Goal: Task Accomplishment & Management: Complete application form

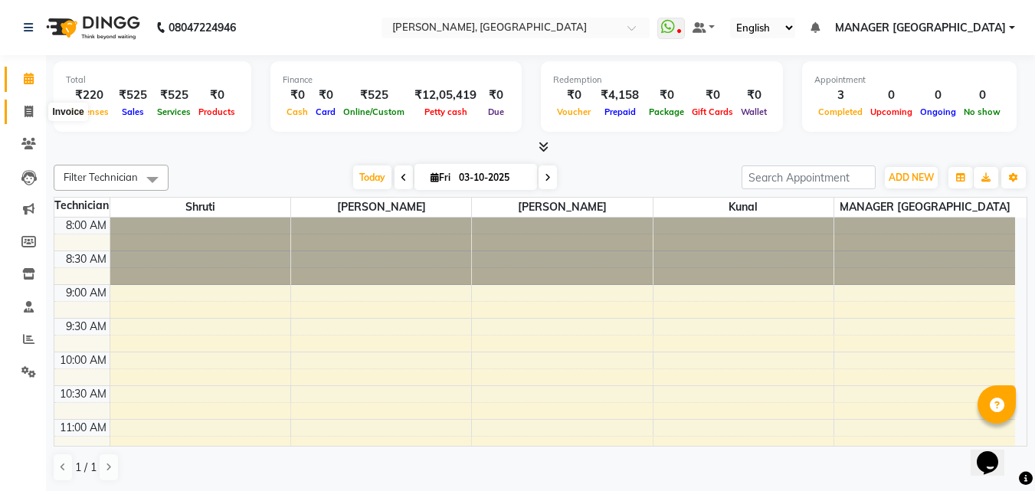
click at [27, 103] on span at bounding box center [28, 112] width 27 height 18
select select "service"
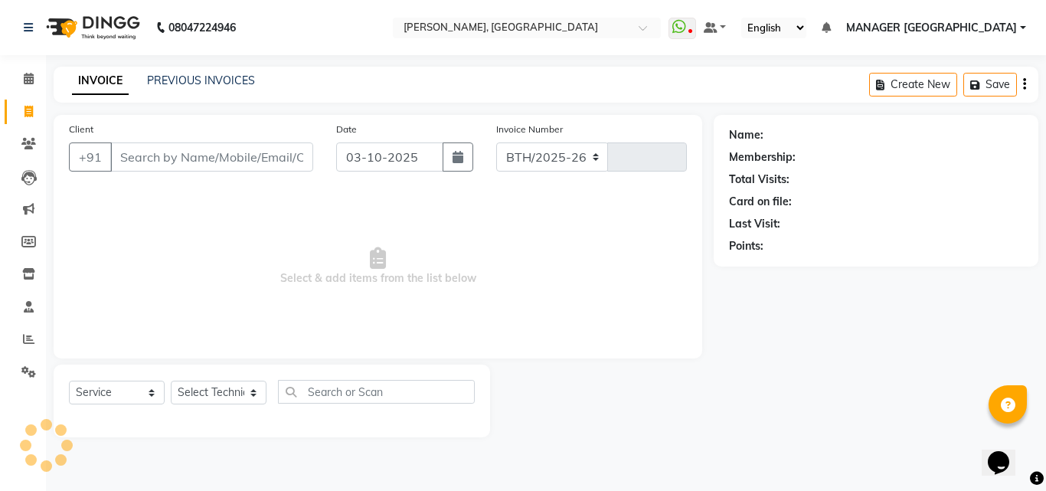
select select "3755"
type input "1179"
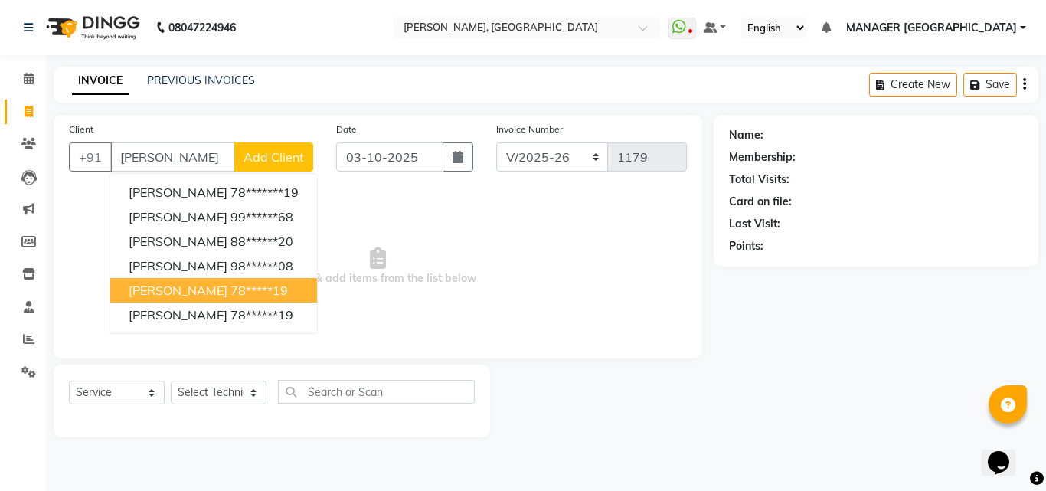
click at [231, 289] on ngb-highlight "78*****19" at bounding box center [259, 290] width 57 height 15
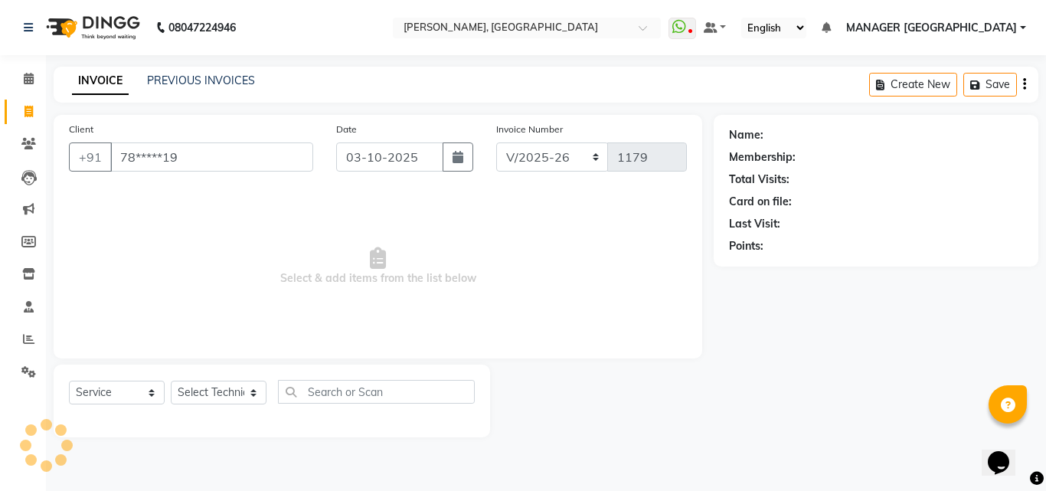
type input "78*****19"
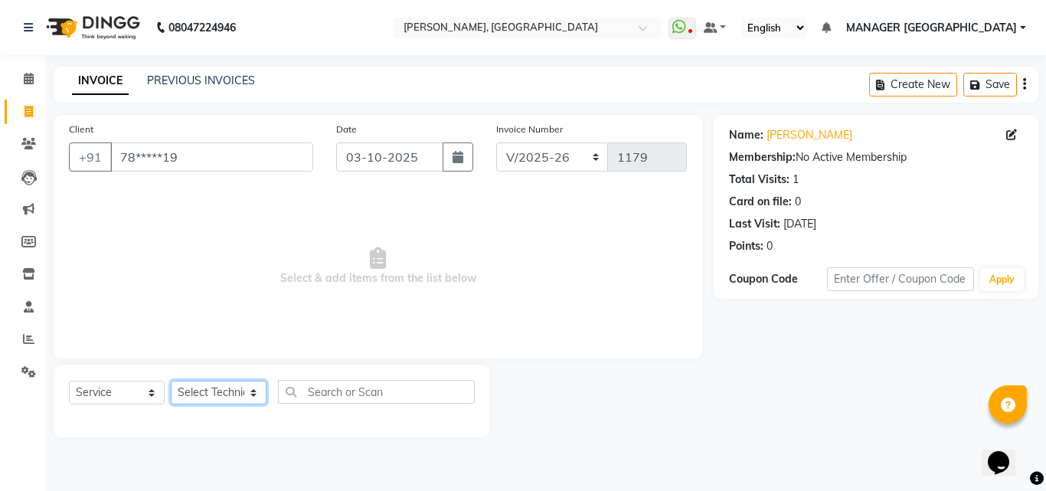
click at [202, 394] on select "Select Technician [PERSON_NAME] MANAGER GREEN [PERSON_NAME]" at bounding box center [219, 393] width 96 height 24
select select "60471"
click at [171, 381] on select "Select Technician [PERSON_NAME] MANAGER GREEN [PERSON_NAME]" at bounding box center [219, 393] width 96 height 24
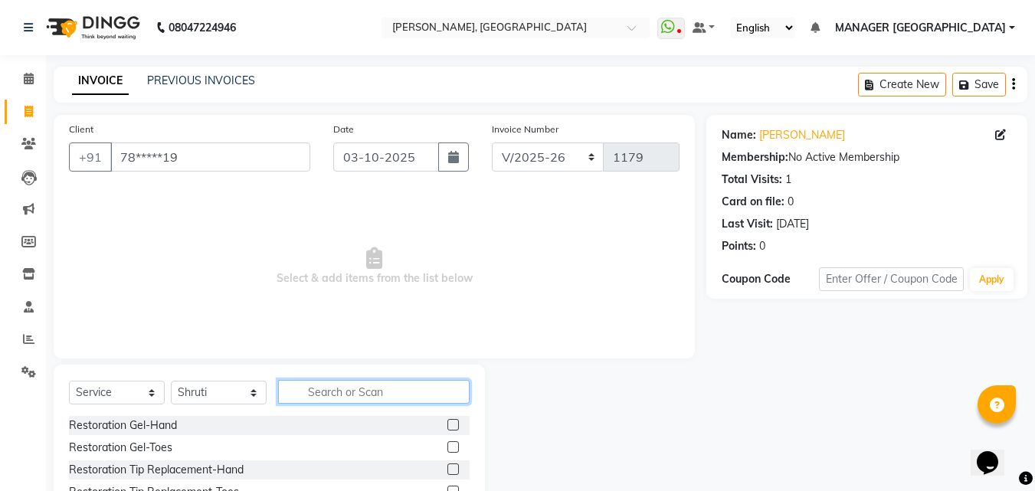
click at [346, 384] on input "text" at bounding box center [374, 392] width 192 height 24
type input "e"
type input "f"
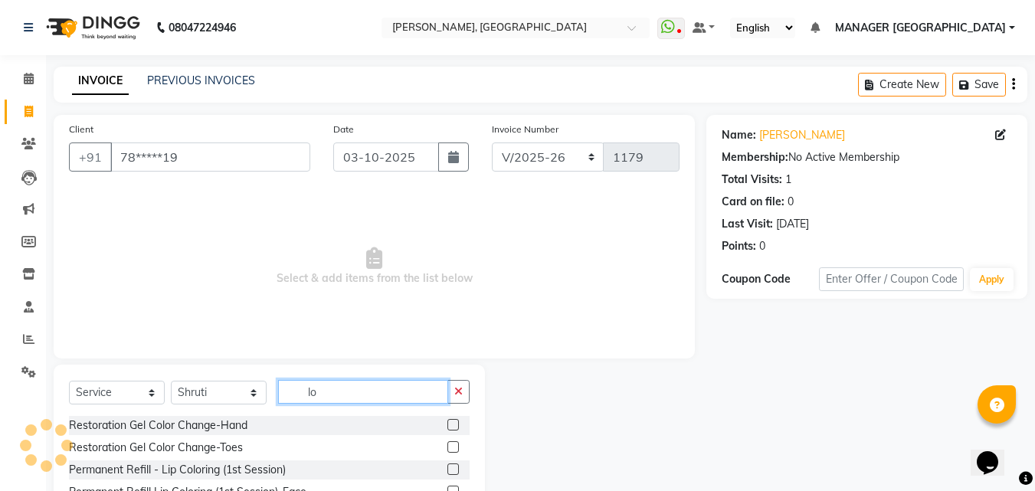
type input "l"
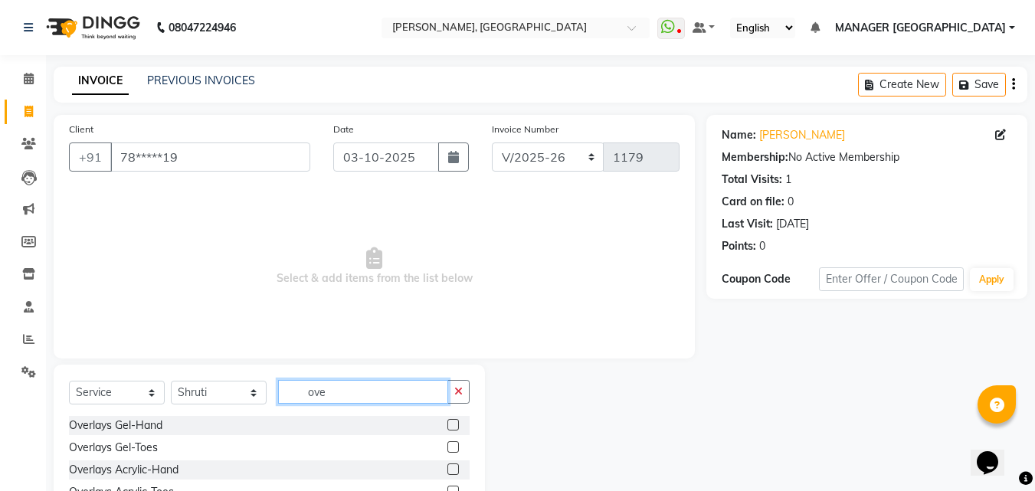
scroll to position [103, 0]
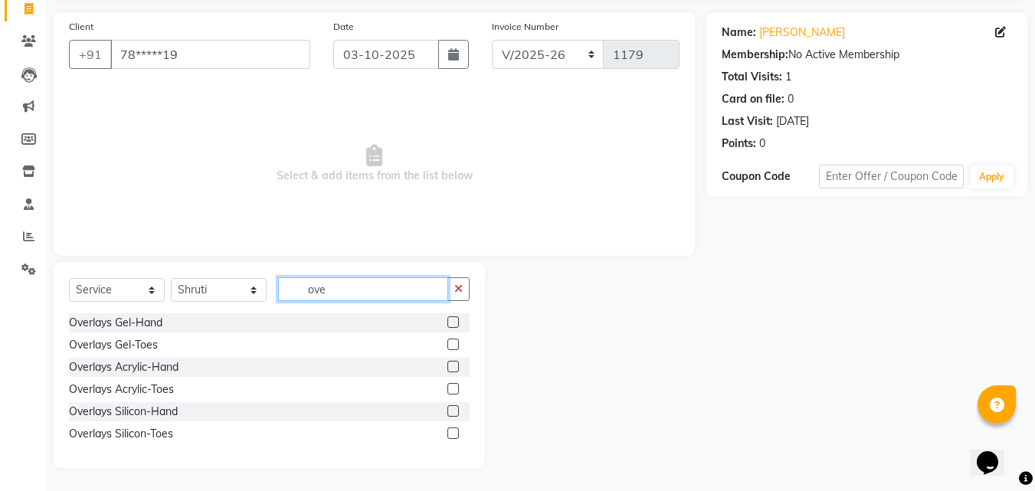
type input "ove"
click at [460, 324] on div at bounding box center [458, 322] width 22 height 19
click at [455, 322] on label at bounding box center [452, 321] width 11 height 11
click at [455, 322] on input "checkbox" at bounding box center [452, 323] width 10 height 10
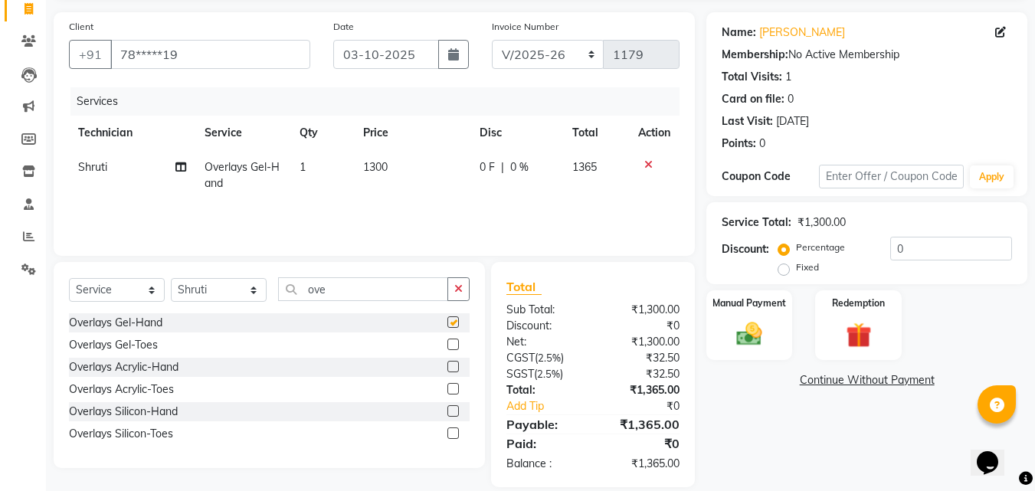
checkbox input "false"
click at [372, 157] on td "1300" at bounding box center [412, 175] width 116 height 51
select select "60471"
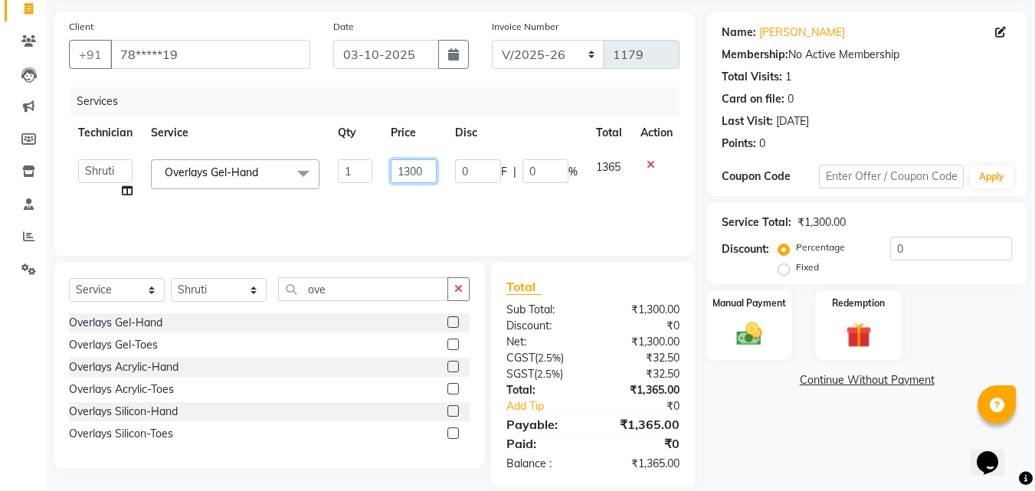
click at [411, 169] on input "1300" at bounding box center [414, 171] width 46 height 24
type input "1200"
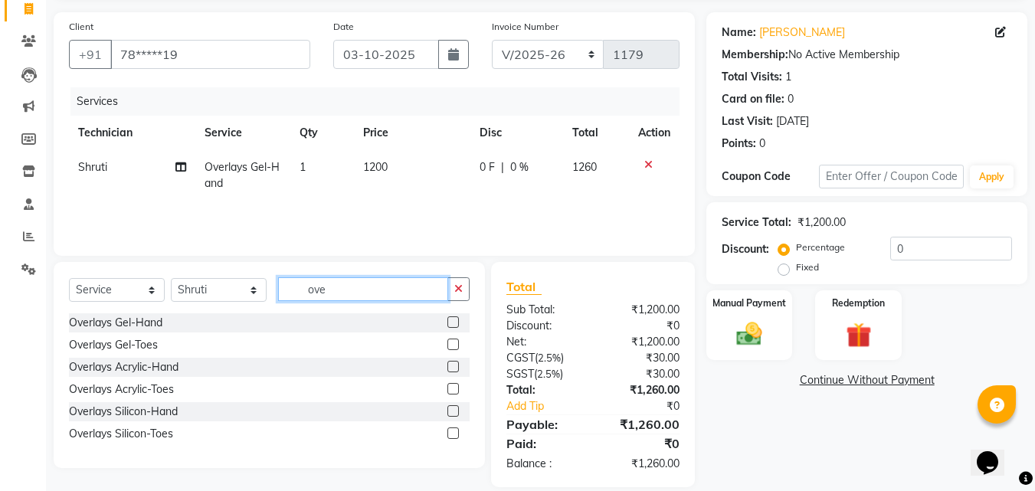
click at [319, 290] on input "ove" at bounding box center [363, 289] width 170 height 24
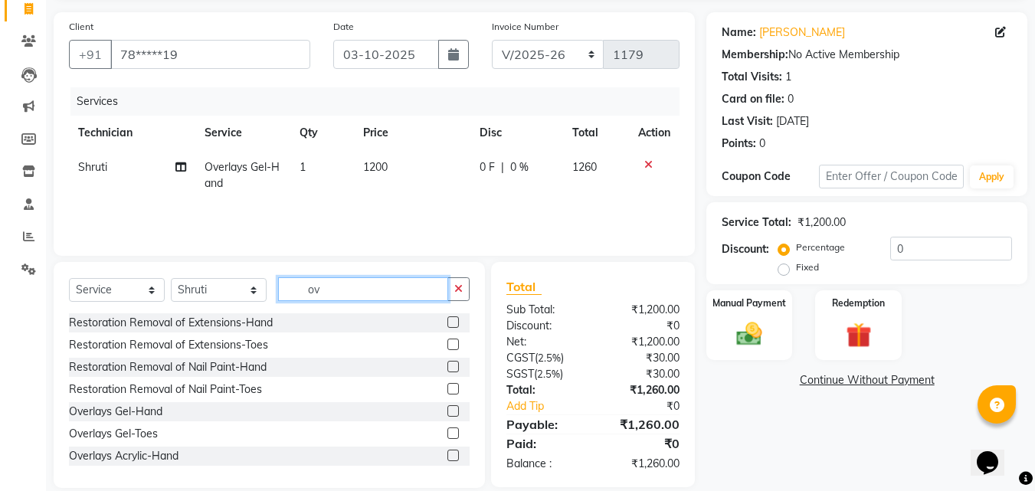
type input "o"
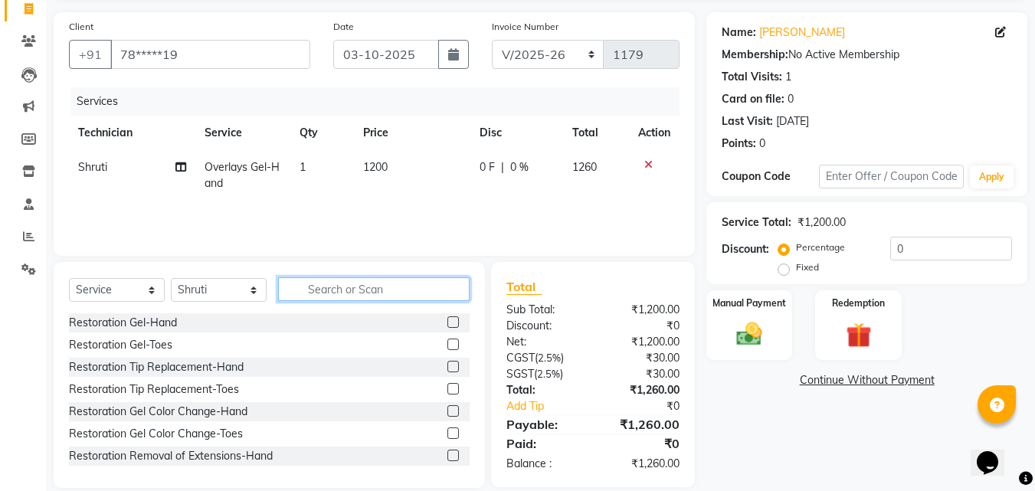
type input "r"
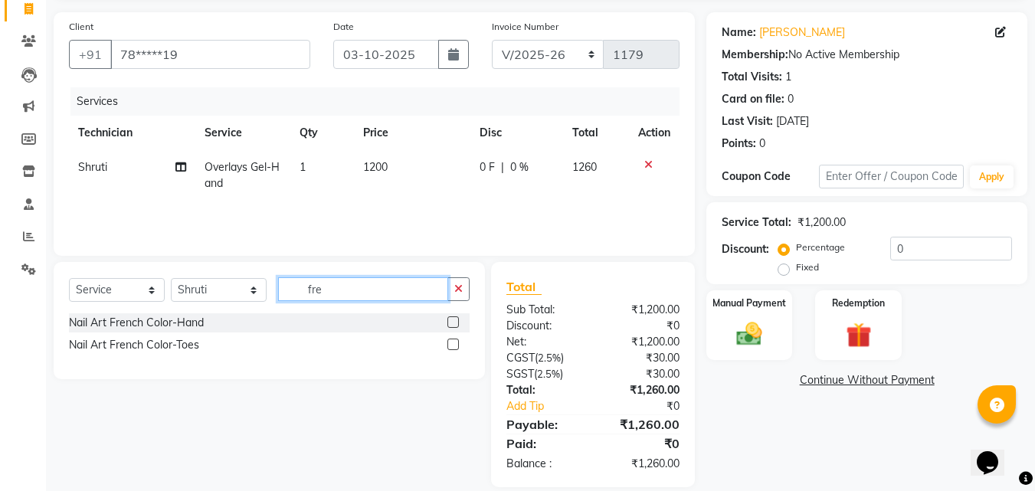
type input "fre"
click at [458, 323] on label at bounding box center [452, 321] width 11 height 11
click at [457, 323] on input "checkbox" at bounding box center [452, 323] width 10 height 10
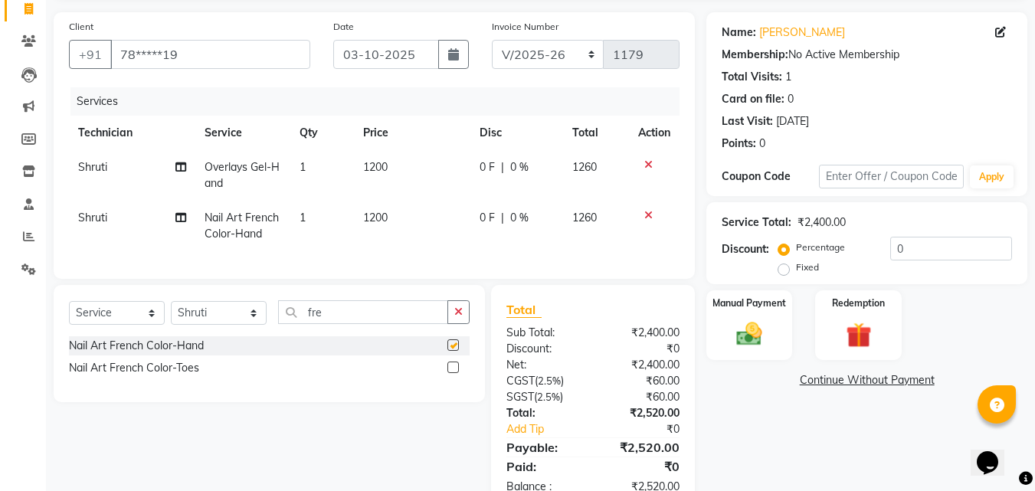
checkbox input "false"
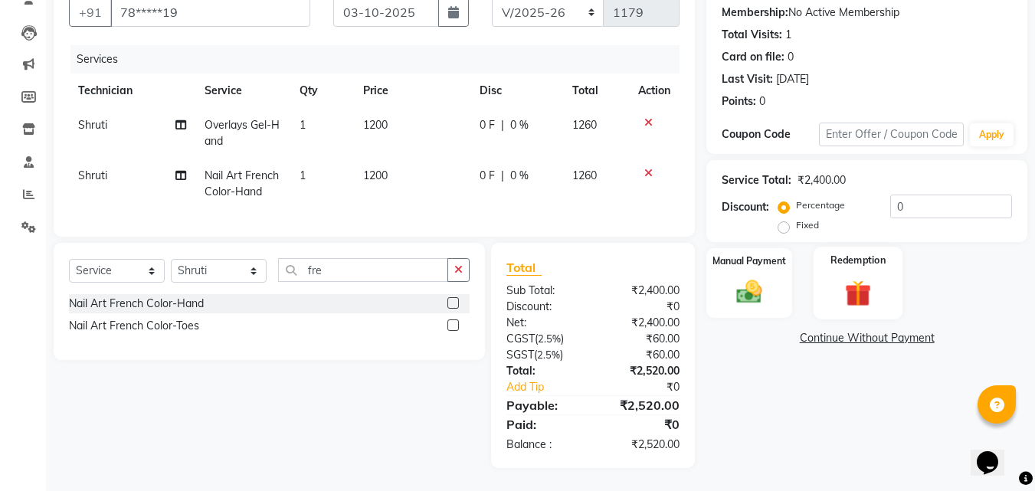
click at [866, 288] on img at bounding box center [857, 293] width 43 height 33
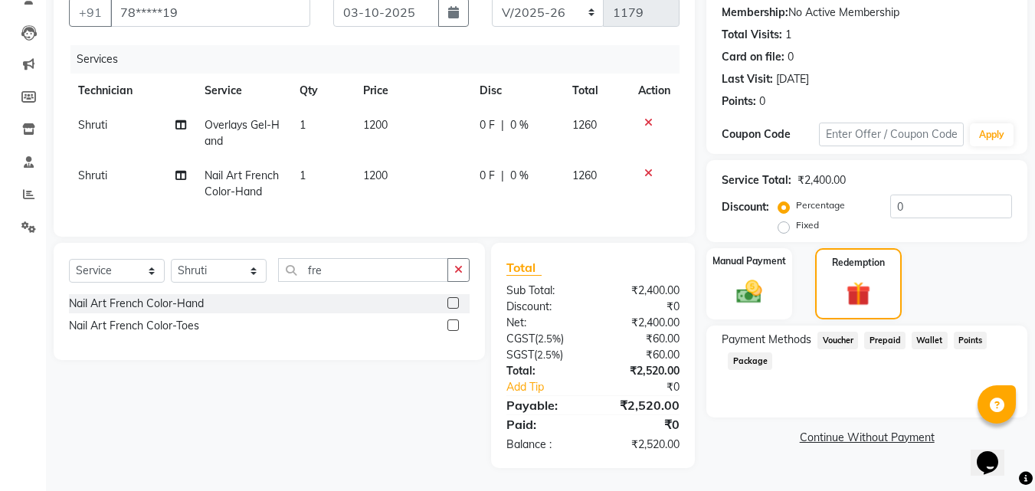
click at [890, 332] on span "Prepaid" at bounding box center [884, 341] width 41 height 18
click at [377, 169] on span "1200" at bounding box center [375, 176] width 25 height 14
select select "60471"
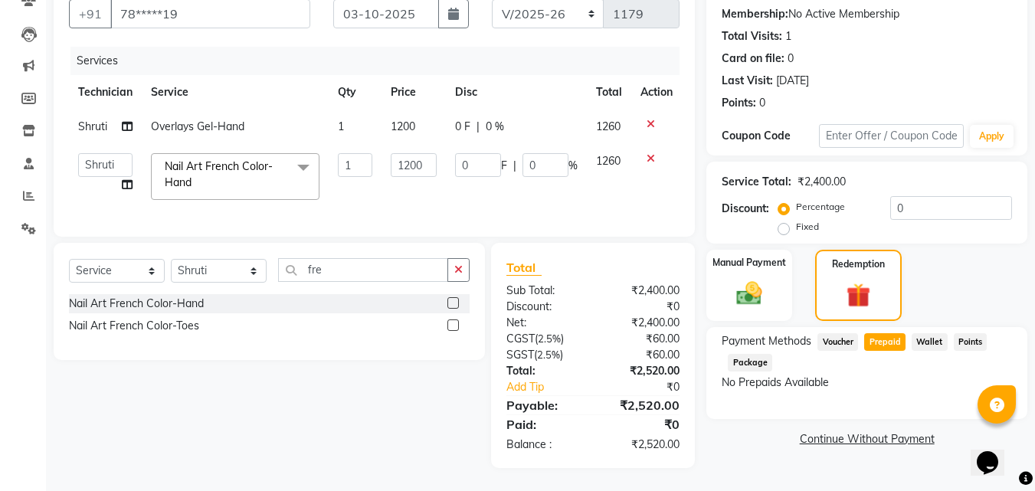
scroll to position [155, 0]
click at [416, 153] on input "1200" at bounding box center [414, 165] width 46 height 24
type input "100"
click at [797, 442] on div "Name: [PERSON_NAME] Membership: No Active Membership Total Visits: 1 Card on fi…" at bounding box center [872, 220] width 332 height 496
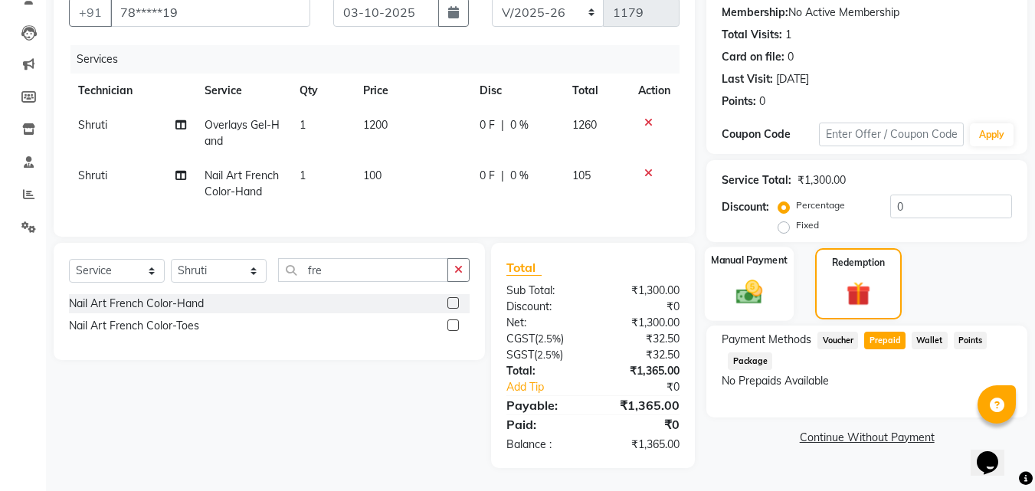
click at [758, 277] on img at bounding box center [749, 292] width 43 height 31
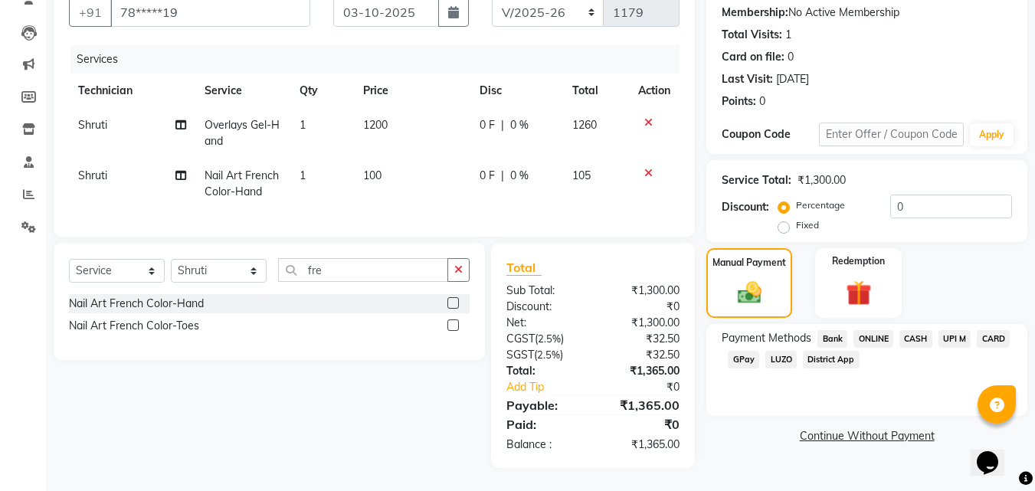
scroll to position [0, 0]
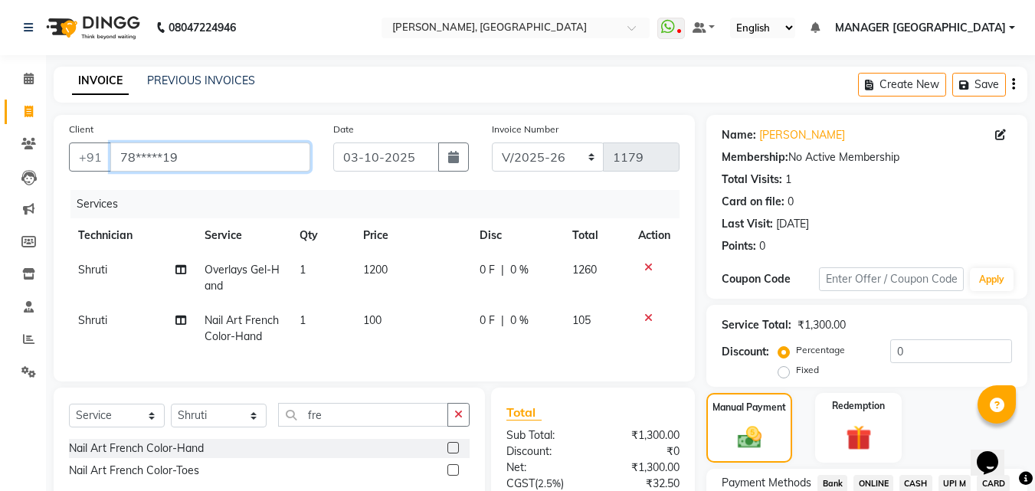
click at [202, 160] on input "78*****19" at bounding box center [210, 156] width 200 height 29
type input "78**"
click at [32, 87] on span at bounding box center [28, 79] width 27 height 18
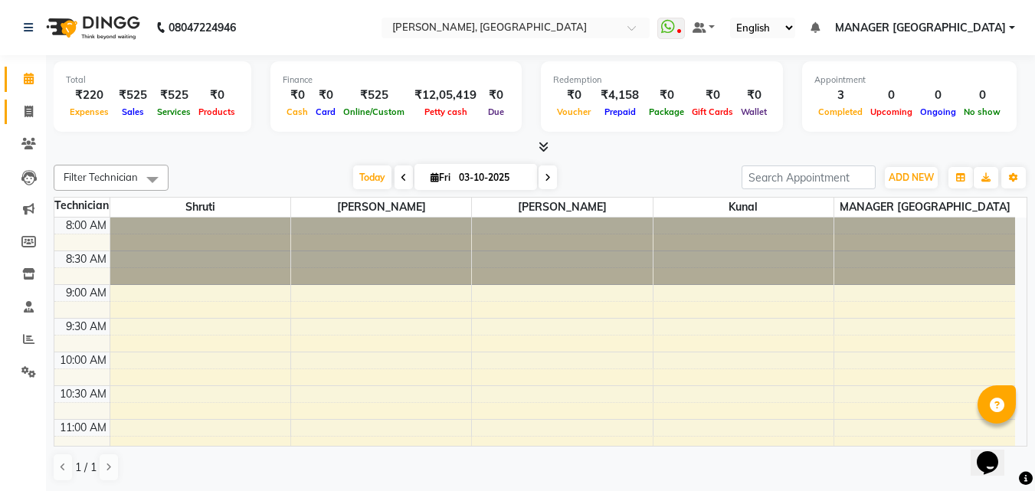
click at [20, 101] on link "Invoice" at bounding box center [23, 112] width 37 height 25
select select "service"
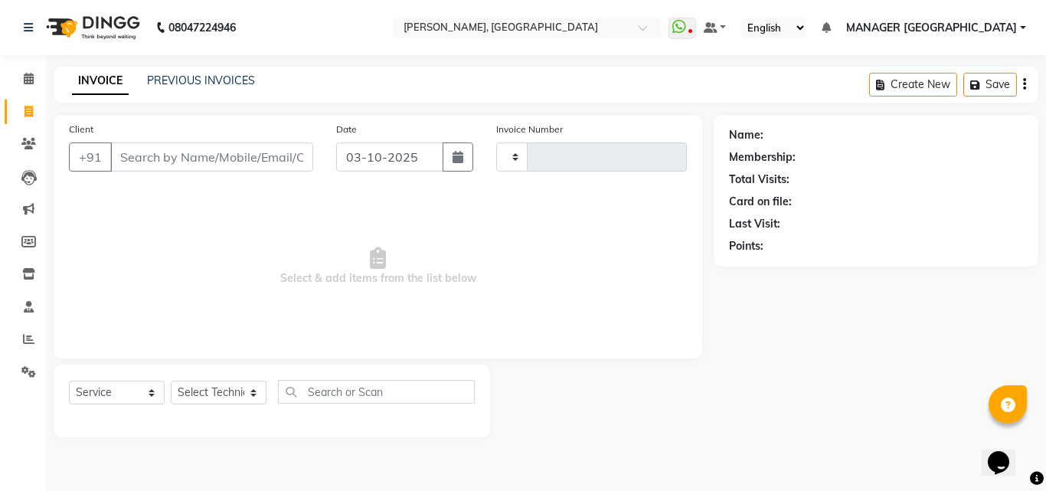
type input "1179"
select select "3755"
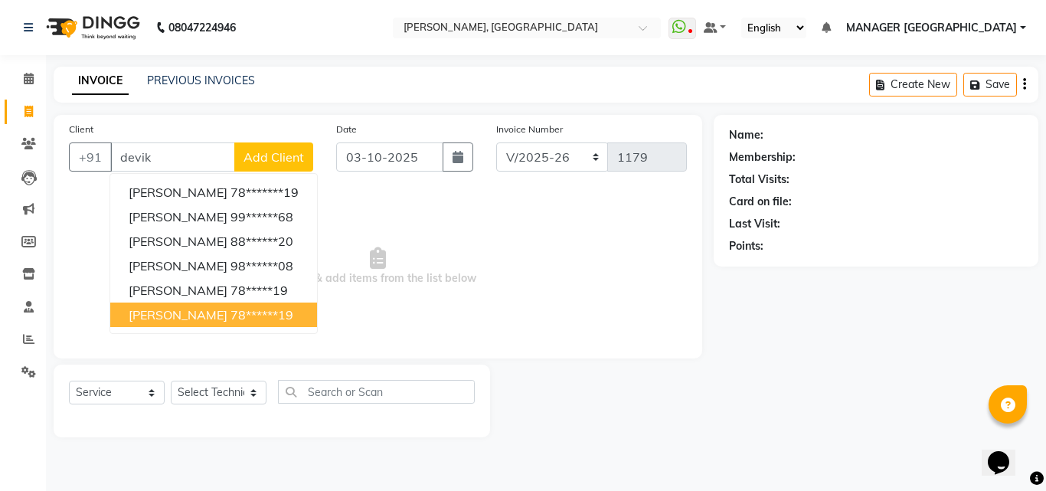
click at [231, 314] on ngb-highlight "78******19" at bounding box center [262, 314] width 63 height 15
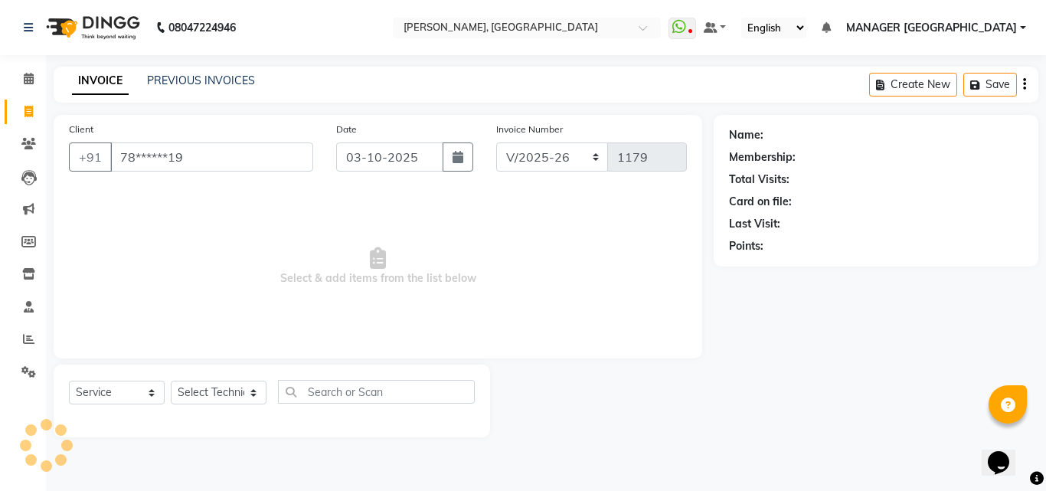
type input "78******19"
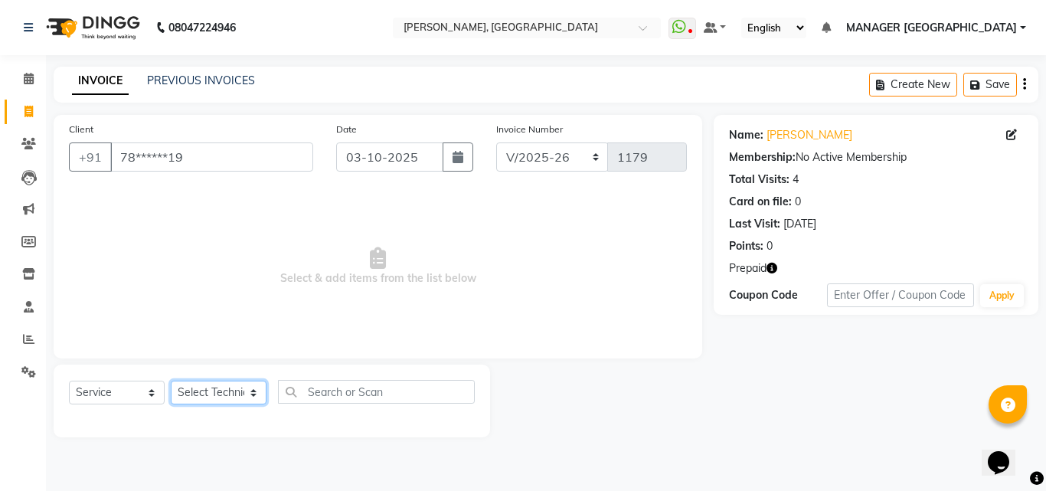
click at [237, 401] on select "Select Technician [PERSON_NAME] MANAGER GREEN [PERSON_NAME]" at bounding box center [219, 393] width 96 height 24
select select "60471"
click at [171, 381] on select "Select Technician [PERSON_NAME] MANAGER GREEN [PERSON_NAME]" at bounding box center [219, 393] width 96 height 24
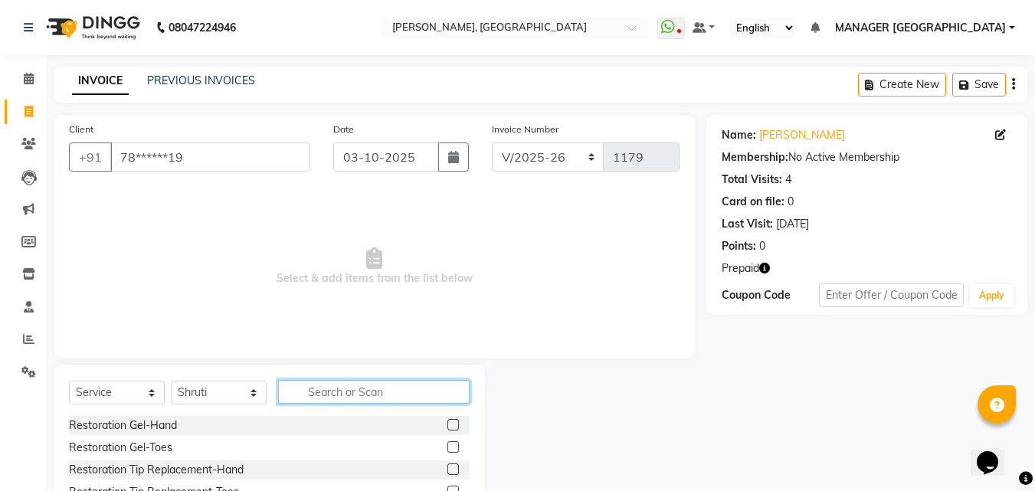
click at [320, 399] on input "text" at bounding box center [374, 392] width 192 height 24
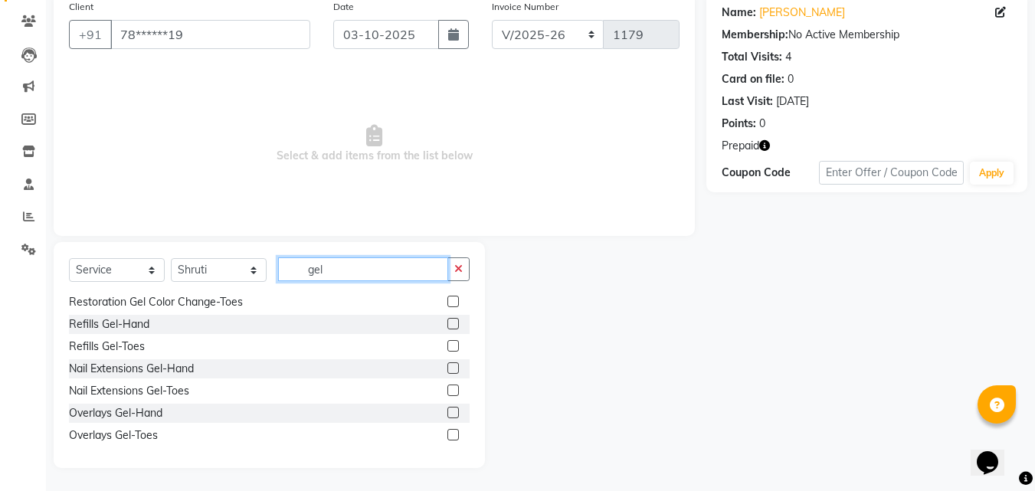
scroll to position [69, 0]
type input "gel"
click at [447, 408] on label at bounding box center [452, 410] width 11 height 11
click at [447, 408] on input "checkbox" at bounding box center [452, 412] width 10 height 10
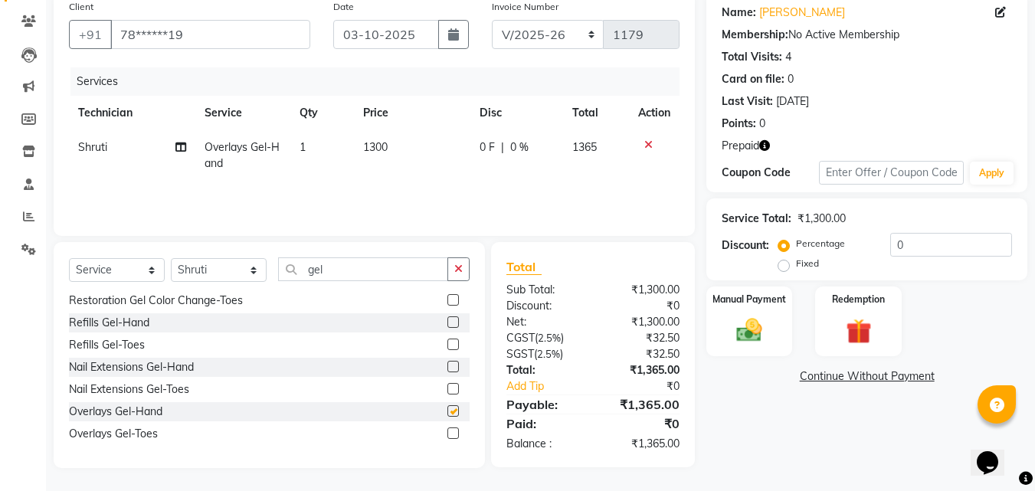
checkbox input "false"
click at [374, 141] on span "1300" at bounding box center [375, 147] width 25 height 14
select select "60471"
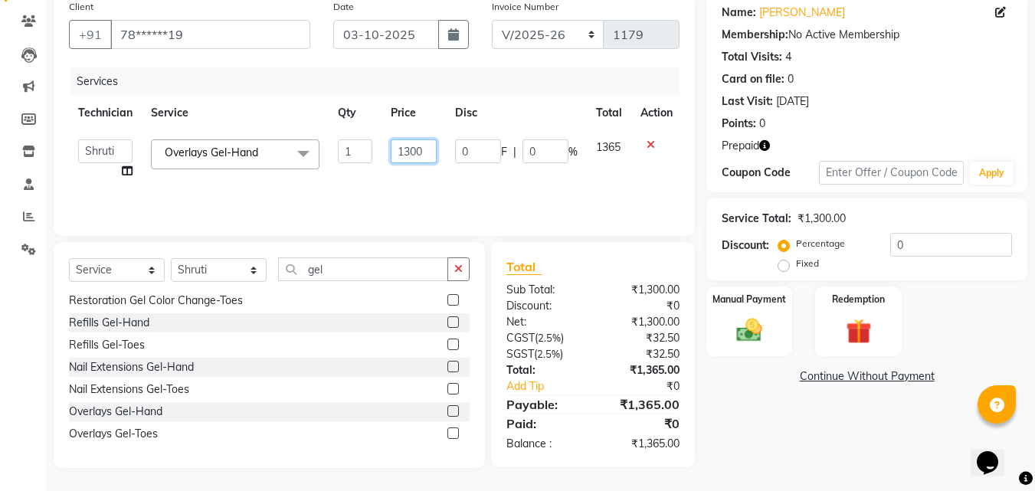
click at [408, 142] on input "1300" at bounding box center [414, 151] width 46 height 24
type input "1200"
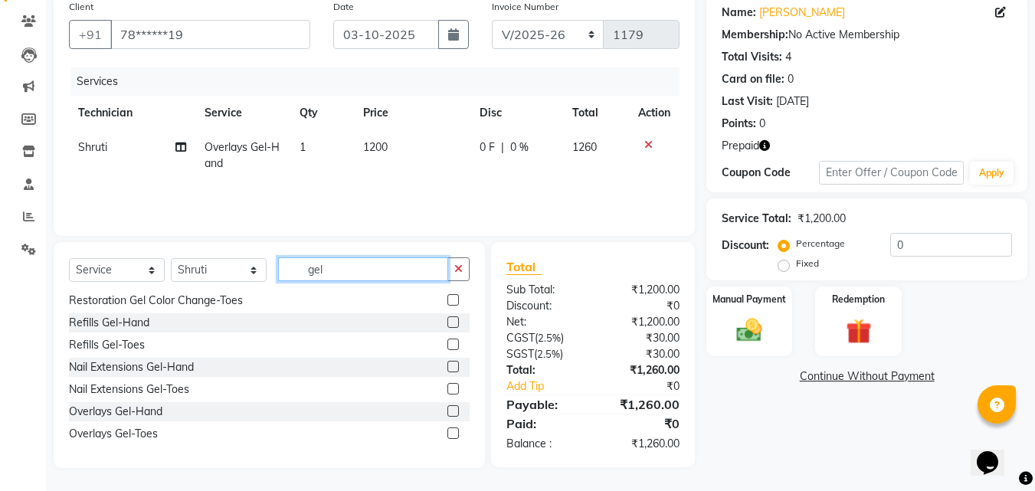
click at [335, 258] on input "gel" at bounding box center [363, 269] width 170 height 24
type input "g"
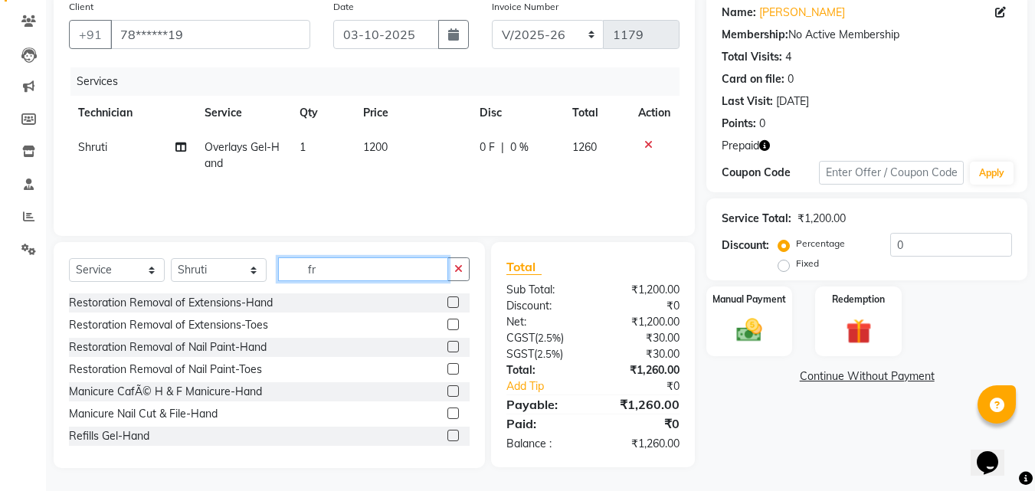
scroll to position [122, 0]
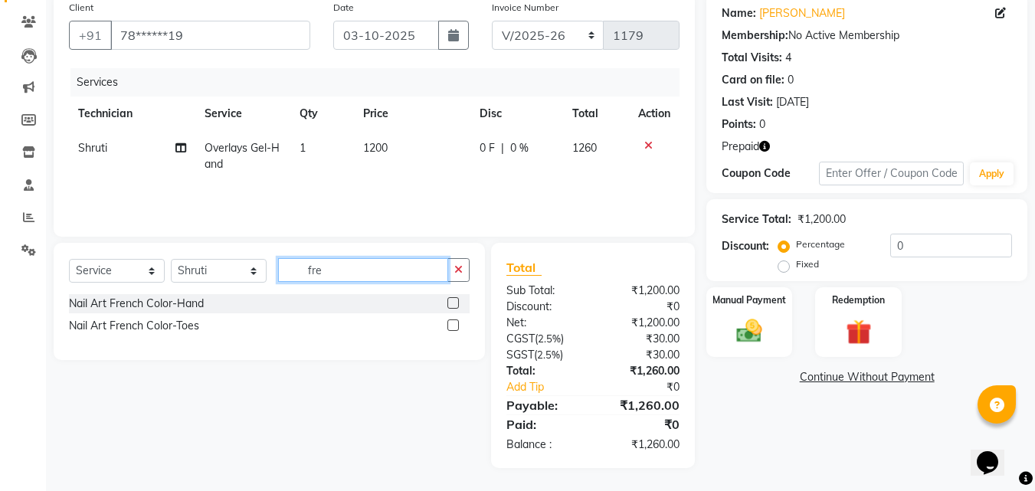
type input "fre"
click at [450, 301] on label at bounding box center [452, 302] width 11 height 11
click at [450, 301] on input "checkbox" at bounding box center [452, 304] width 10 height 10
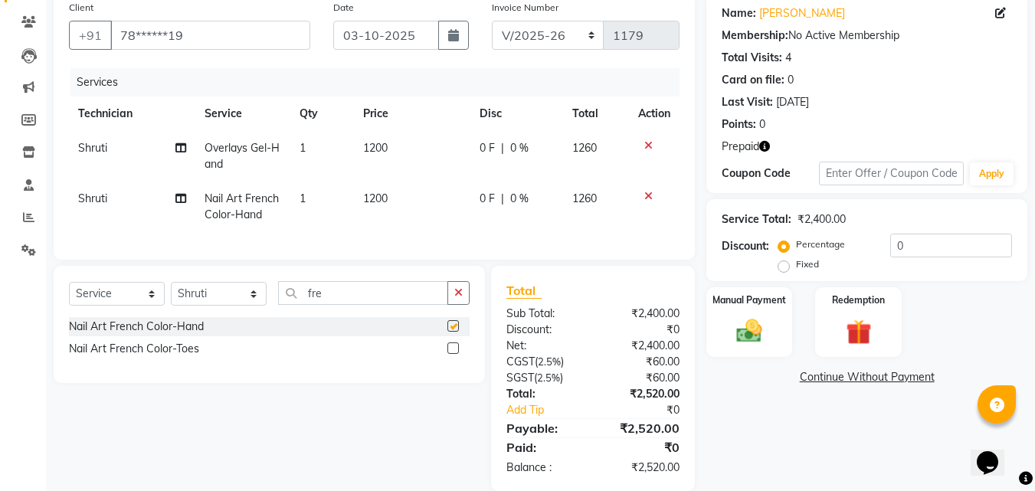
checkbox input "false"
click at [850, 331] on img at bounding box center [857, 332] width 43 height 33
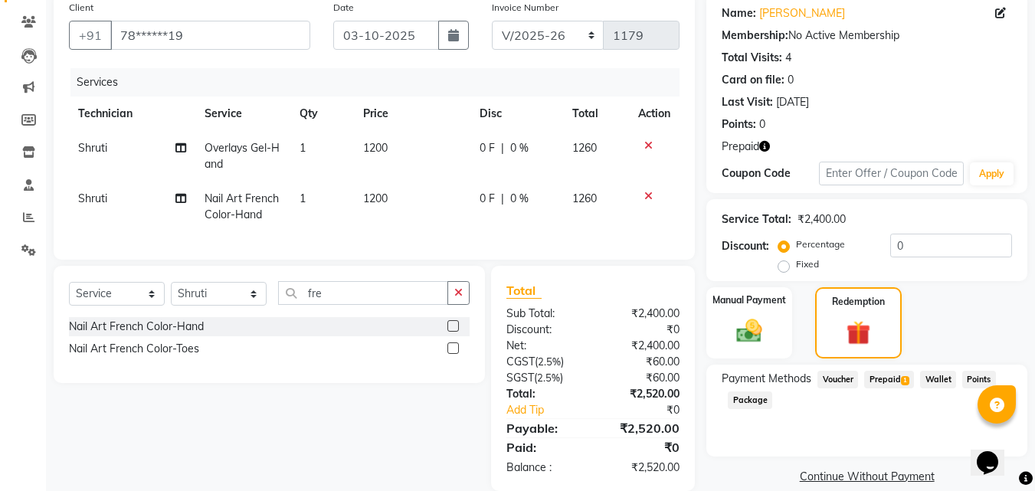
click at [891, 380] on span "Prepaid 1" at bounding box center [889, 380] width 50 height 18
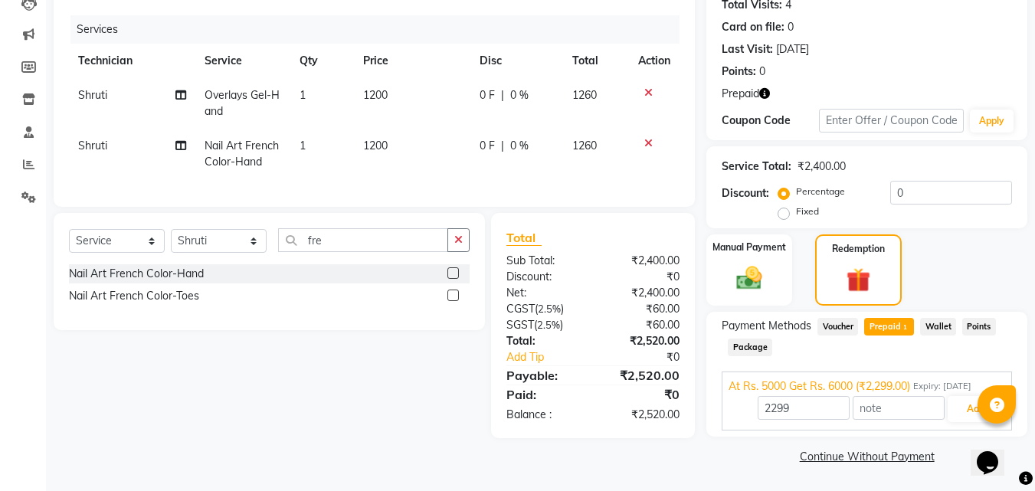
scroll to position [162, 0]
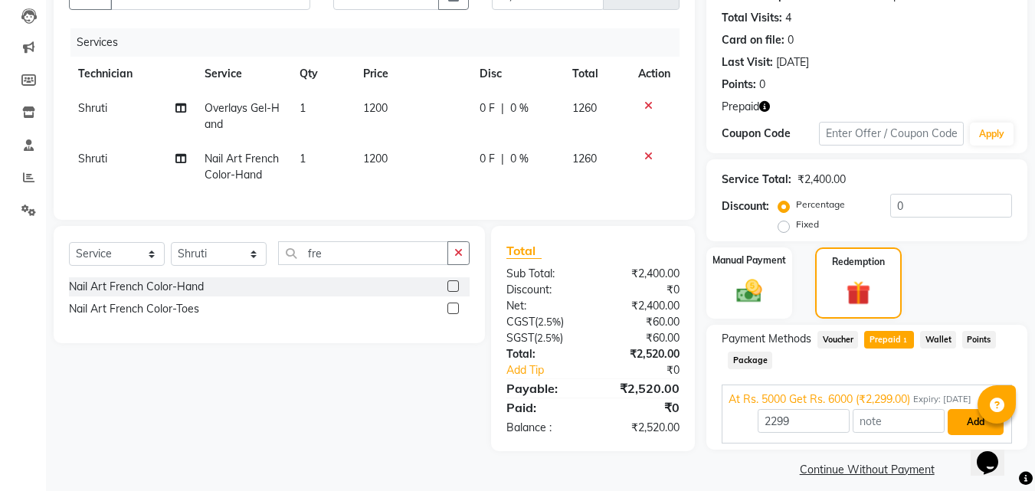
click at [961, 411] on button "Add" at bounding box center [976, 422] width 56 height 26
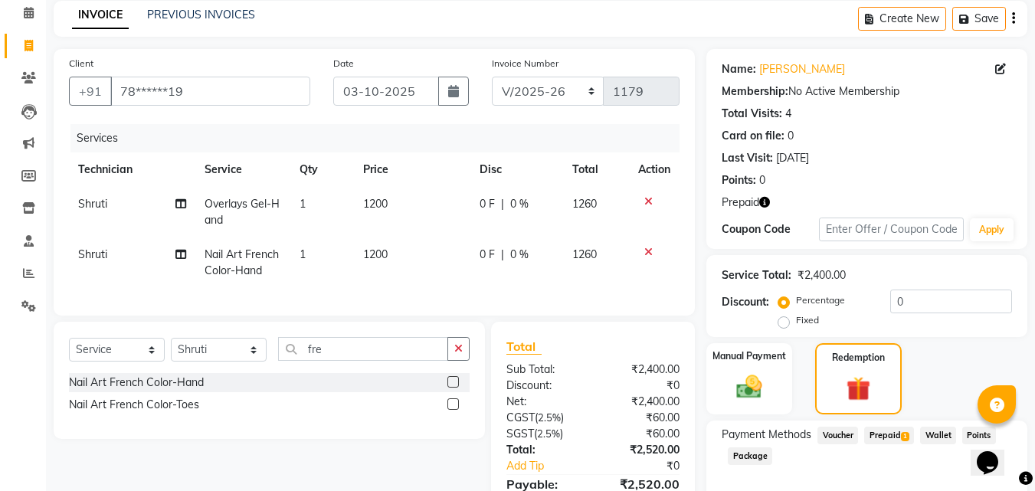
scroll to position [127, 0]
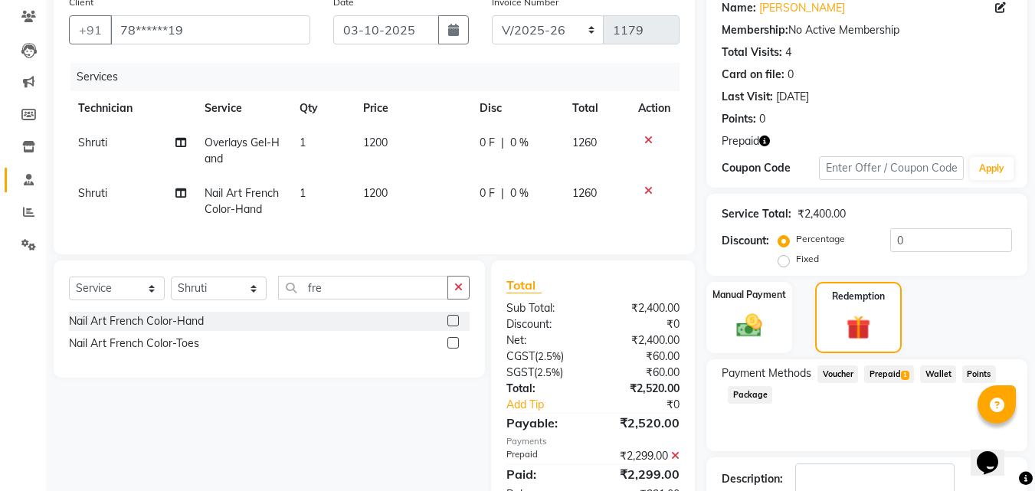
click at [26, 168] on link "Staff" at bounding box center [23, 180] width 37 height 25
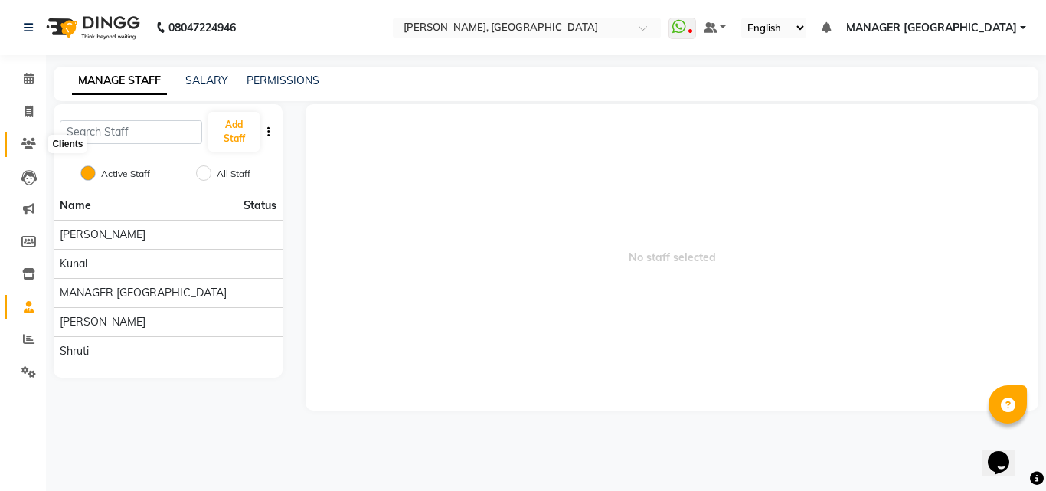
click at [22, 139] on icon at bounding box center [28, 143] width 15 height 11
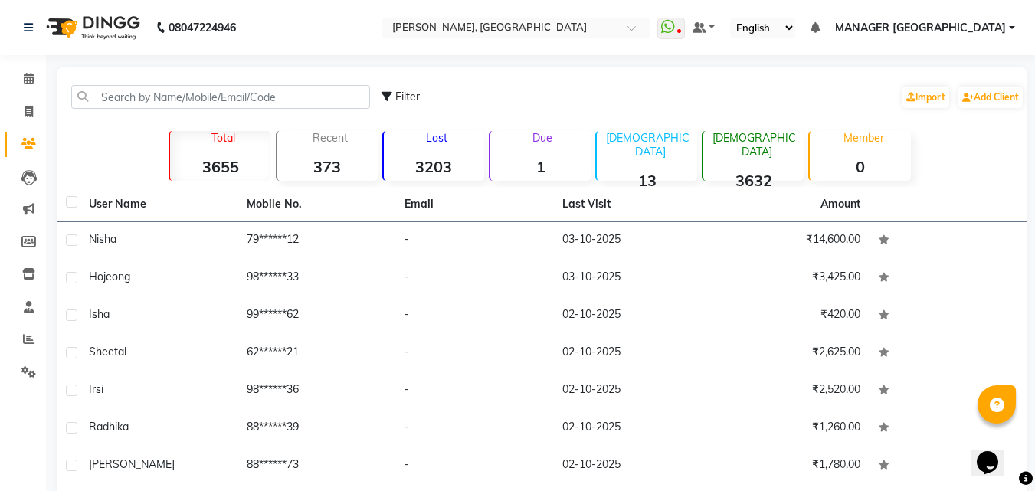
click at [222, 81] on div "Filter Import Add Client" at bounding box center [542, 97] width 964 height 48
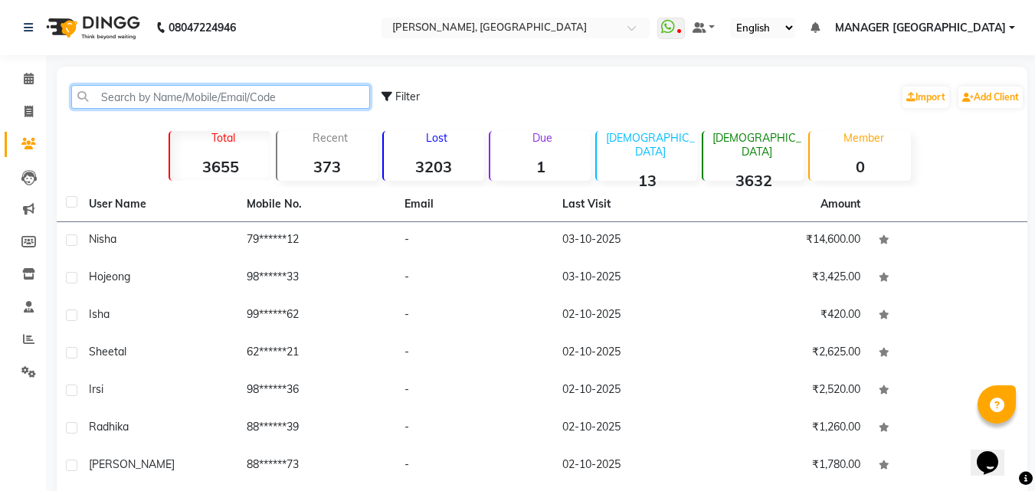
click at [222, 91] on input "text" at bounding box center [220, 97] width 299 height 24
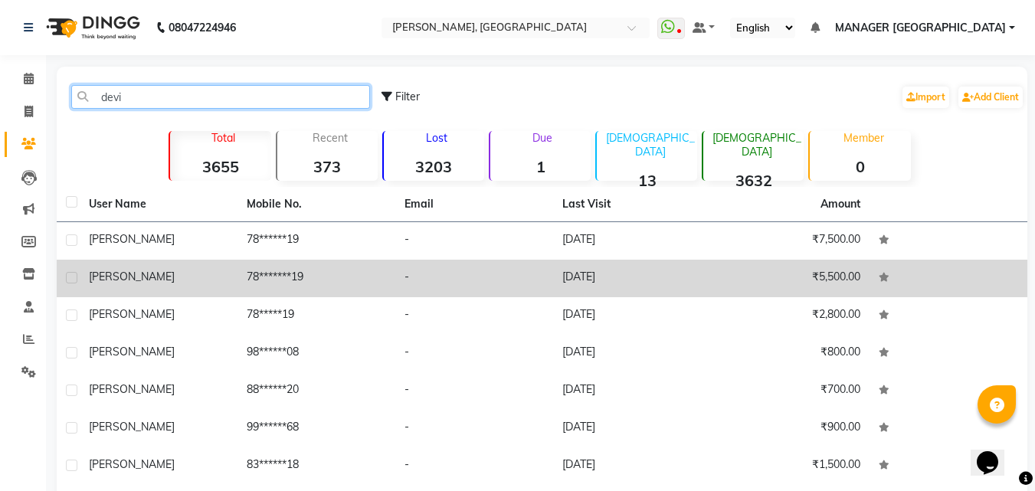
type input "devi"
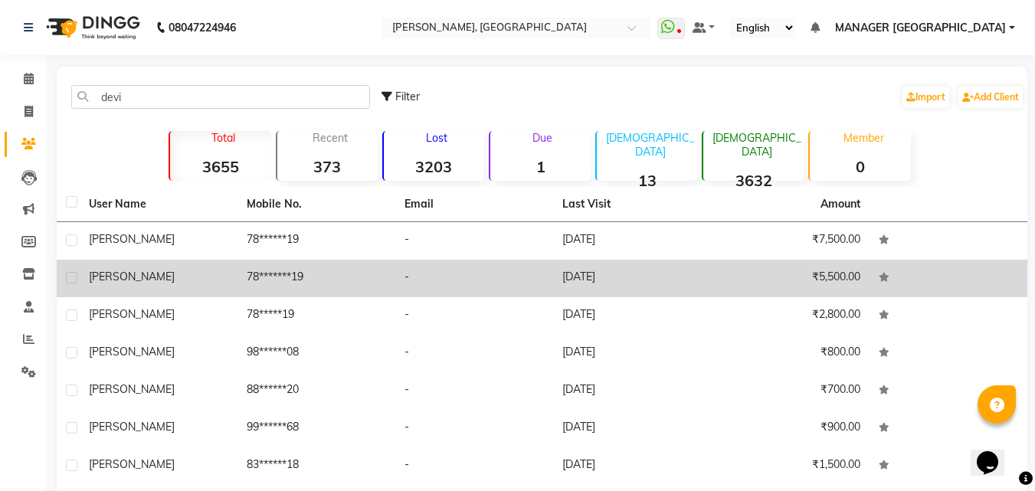
click at [295, 280] on td "78*******19" at bounding box center [316, 279] width 158 height 38
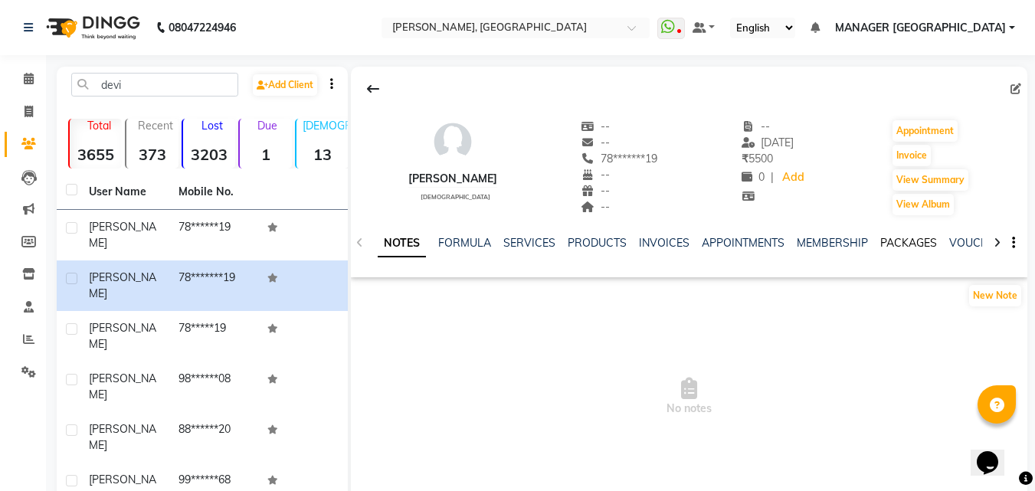
click at [880, 249] on link "PACKAGES" at bounding box center [908, 243] width 57 height 14
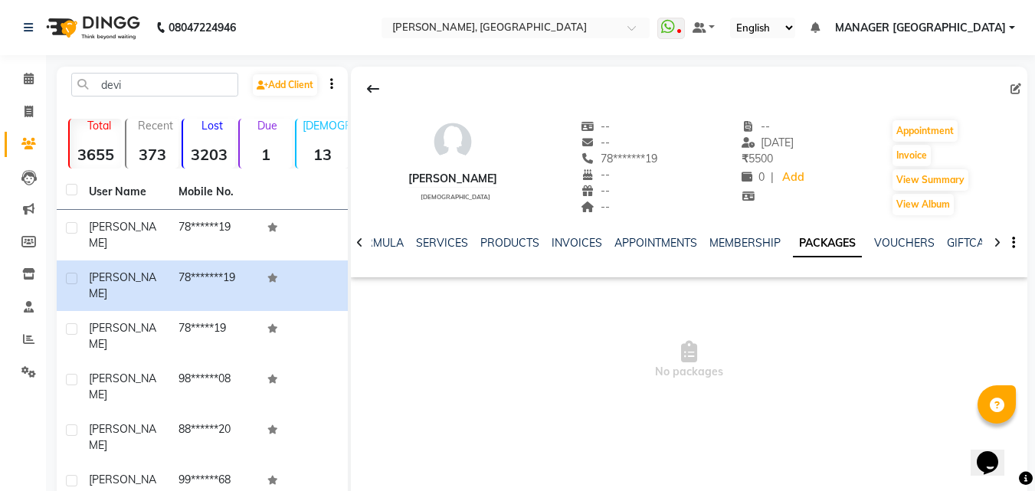
click at [561, 235] on div "INVOICES" at bounding box center [577, 243] width 51 height 16
click at [561, 242] on link "INVOICES" at bounding box center [577, 243] width 51 height 14
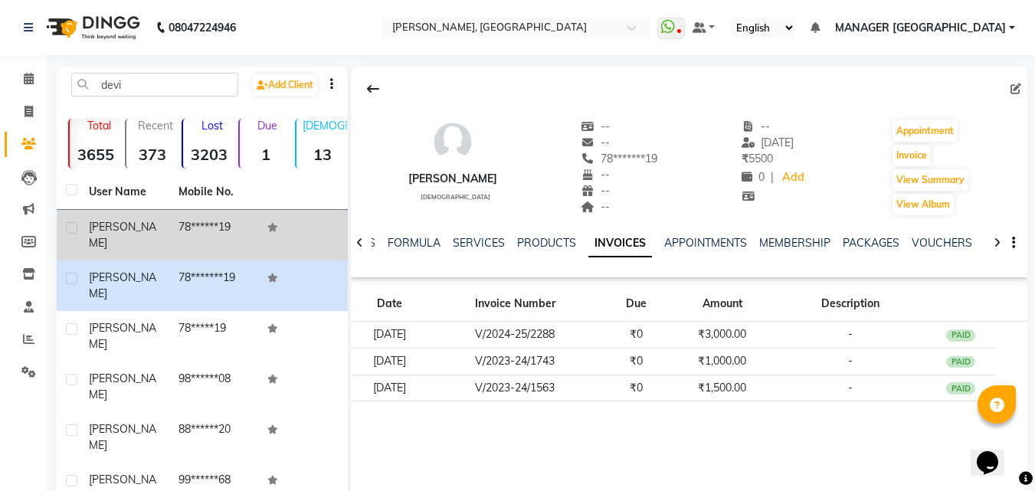
click at [156, 225] on div "[PERSON_NAME]" at bounding box center [124, 235] width 71 height 32
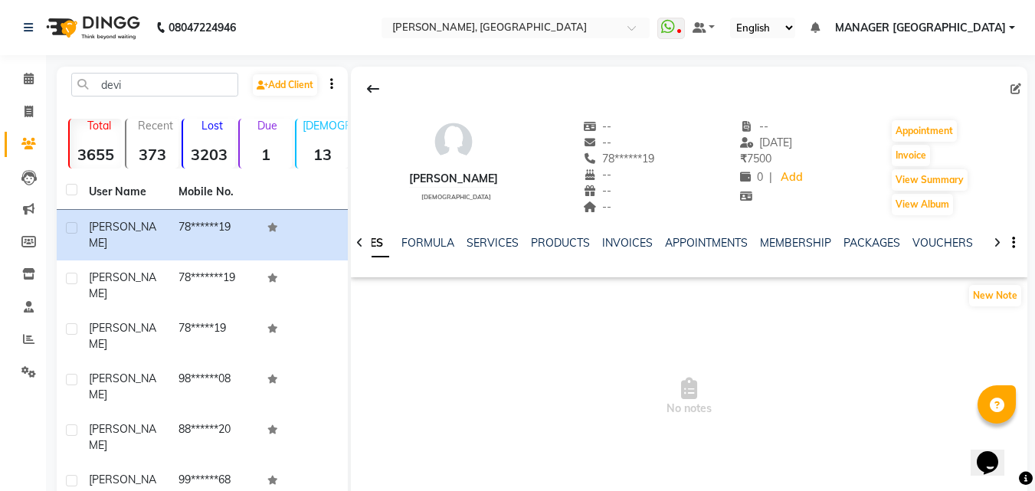
click at [849, 233] on div "NOTES FORMULA SERVICES PRODUCTS INVOICES APPOINTMENTS MEMBERSHIP PACKAGES VOUCH…" at bounding box center [689, 243] width 676 height 53
click at [850, 241] on link "PACKAGES" at bounding box center [871, 243] width 57 height 14
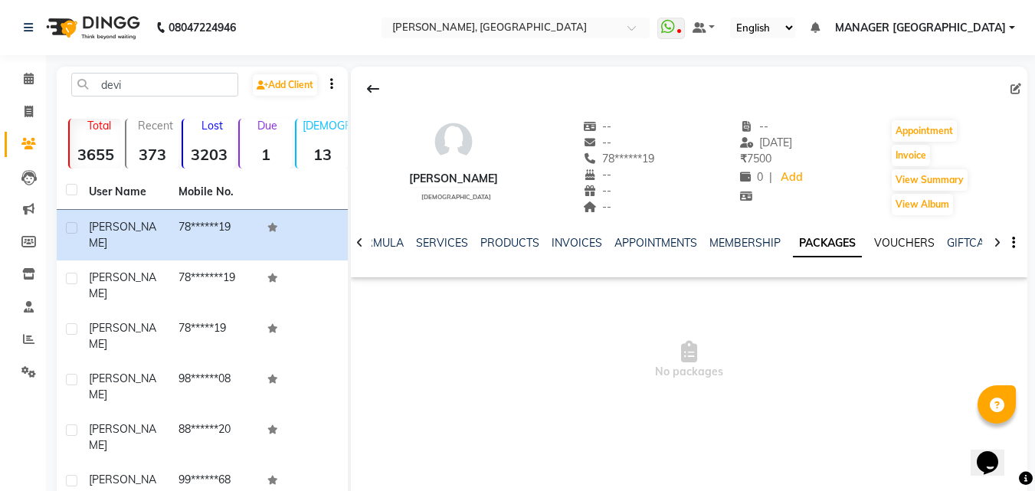
click at [874, 241] on link "VOUCHERS" at bounding box center [904, 243] width 61 height 14
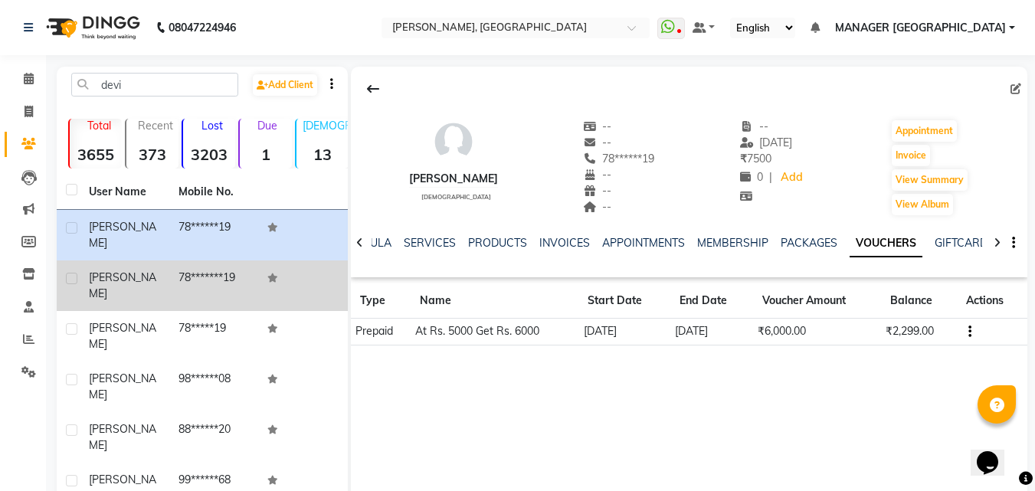
click at [254, 264] on td "78*******19" at bounding box center [214, 285] width 90 height 51
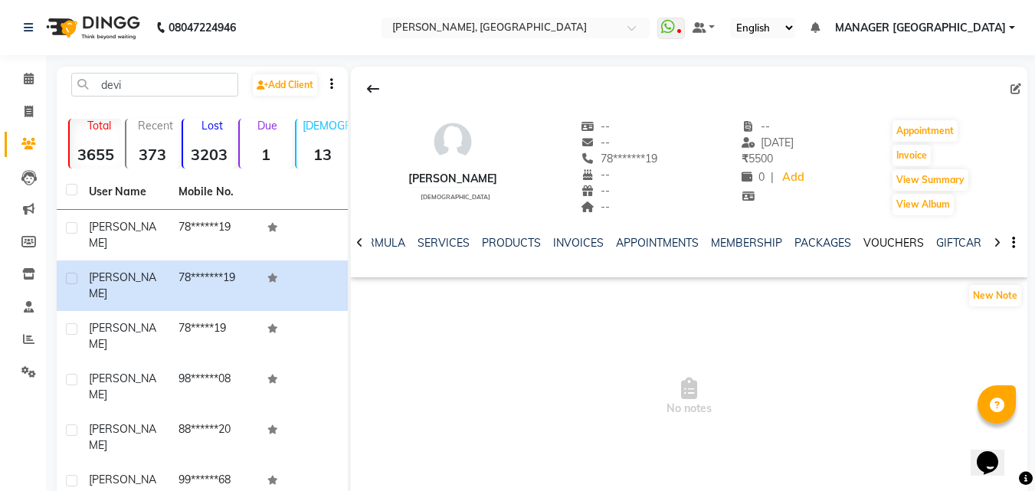
click at [866, 240] on link "VOUCHERS" at bounding box center [893, 243] width 61 height 14
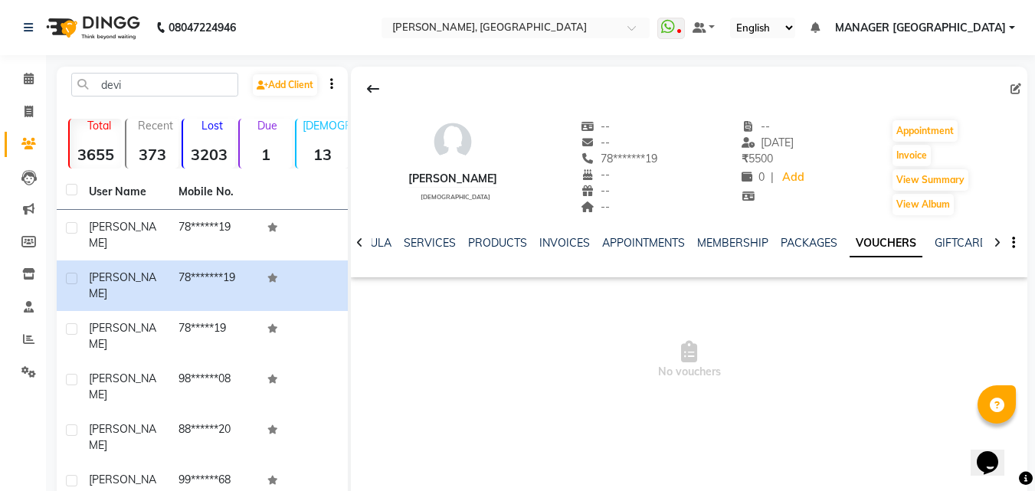
click at [830, 244] on ul "NOTES FORMULA SERVICES PRODUCTS INVOICES APPOINTMENTS MEMBERSHIP PACKAGES VOUCH…" at bounding box center [777, 243] width 971 height 16
click at [809, 244] on link "PACKAGES" at bounding box center [809, 243] width 57 height 14
click at [719, 234] on div "NOTES FORMULA SERVICES PRODUCTS INVOICES APPOINTMENTS MEMBERSHIP PACKAGES VOUCH…" at bounding box center [689, 243] width 676 height 53
click at [673, 244] on link "APPOINTMENTS" at bounding box center [655, 243] width 83 height 14
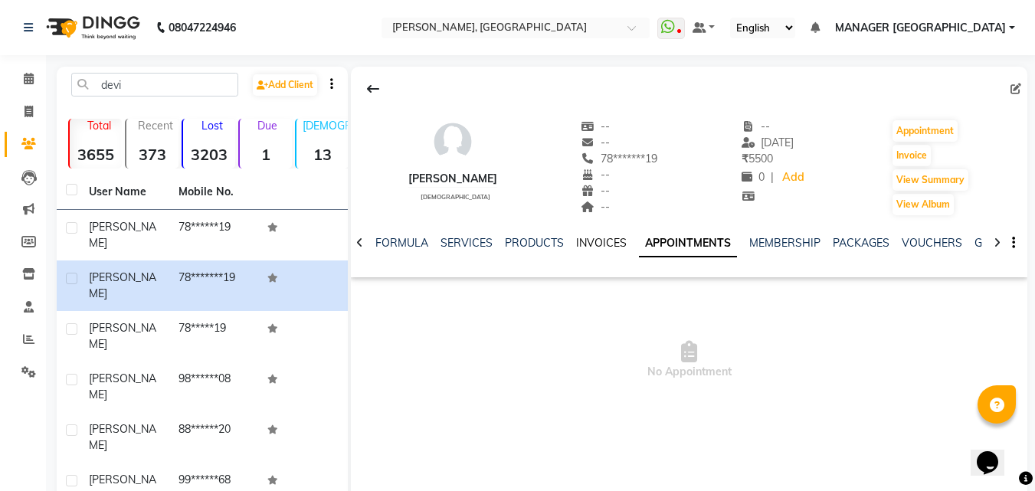
click at [591, 245] on link "INVOICES" at bounding box center [601, 243] width 51 height 14
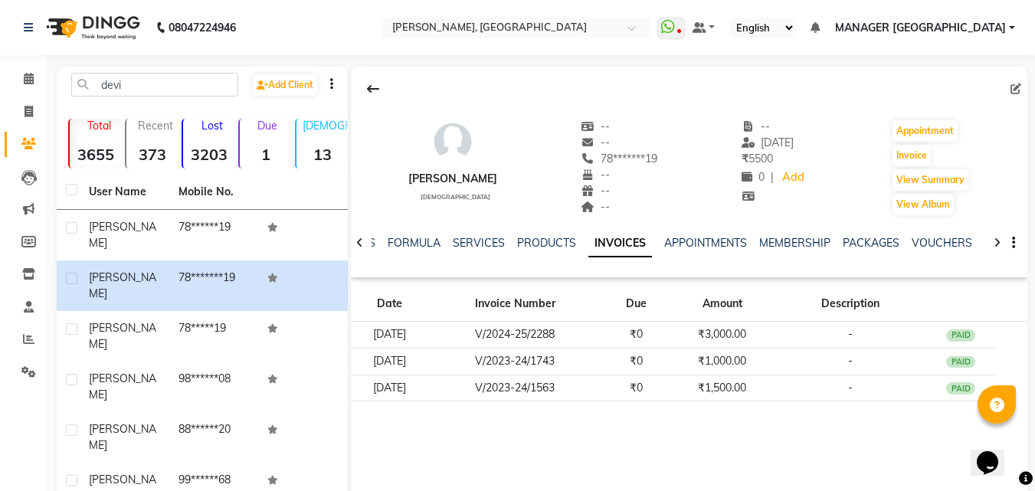
click at [567, 250] on div "PRODUCTS" at bounding box center [546, 243] width 59 height 16
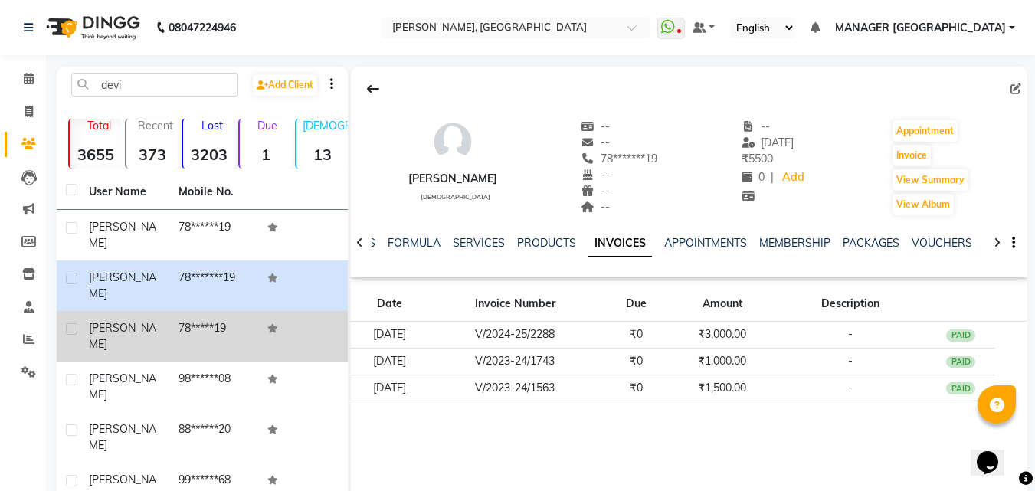
click at [214, 311] on td "78*****19" at bounding box center [214, 336] width 90 height 51
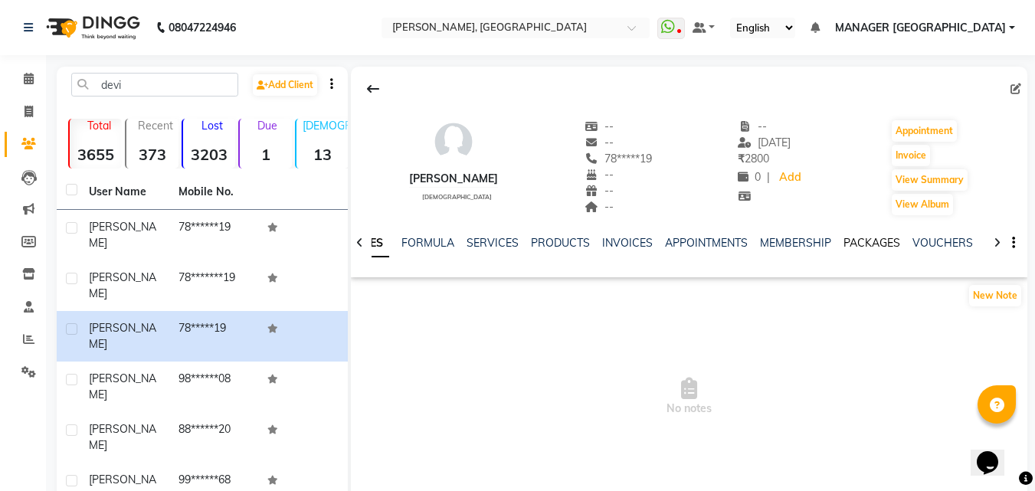
click at [843, 242] on link "PACKAGES" at bounding box center [871, 243] width 57 height 14
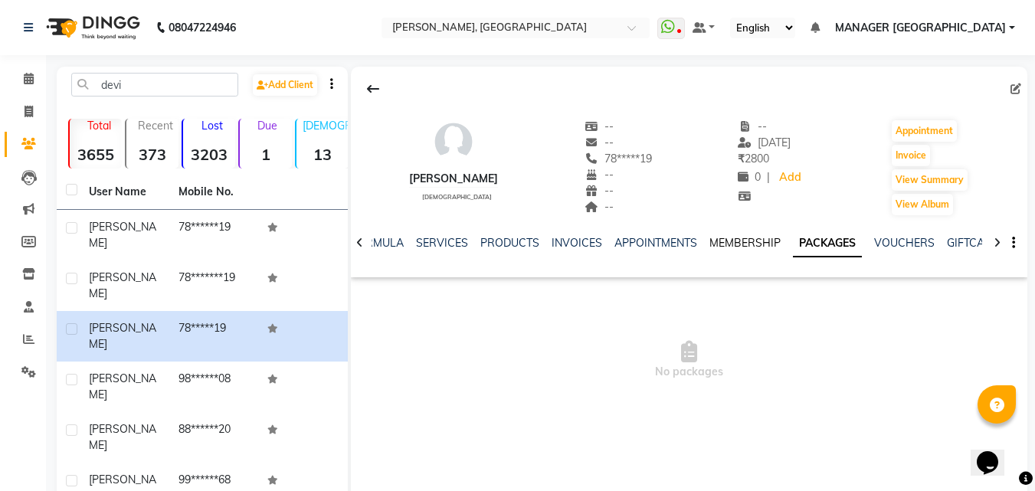
click at [741, 239] on link "MEMBERSHIP" at bounding box center [744, 243] width 71 height 14
click at [920, 242] on link "VOUCHERS" at bounding box center [916, 243] width 61 height 14
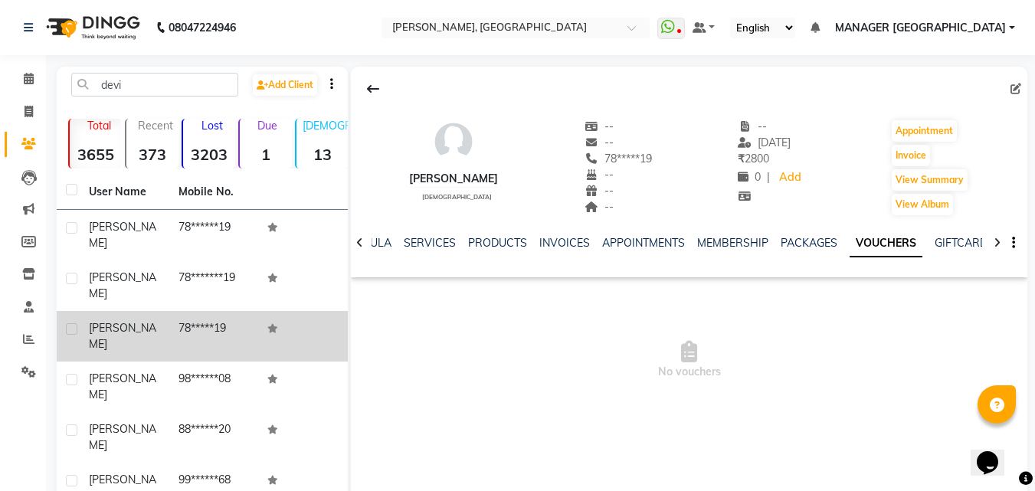
click at [218, 311] on td "78*****19" at bounding box center [214, 336] width 90 height 51
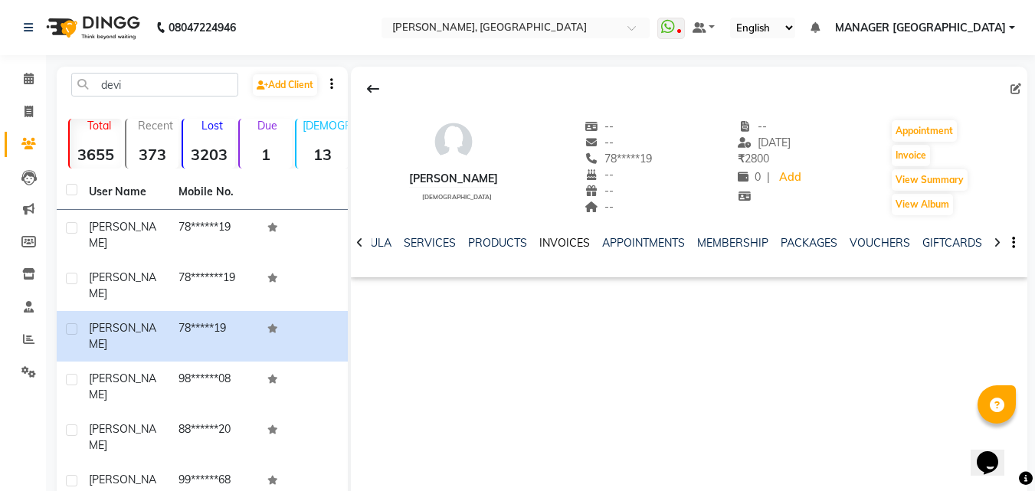
click at [547, 240] on link "INVOICES" at bounding box center [564, 243] width 51 height 14
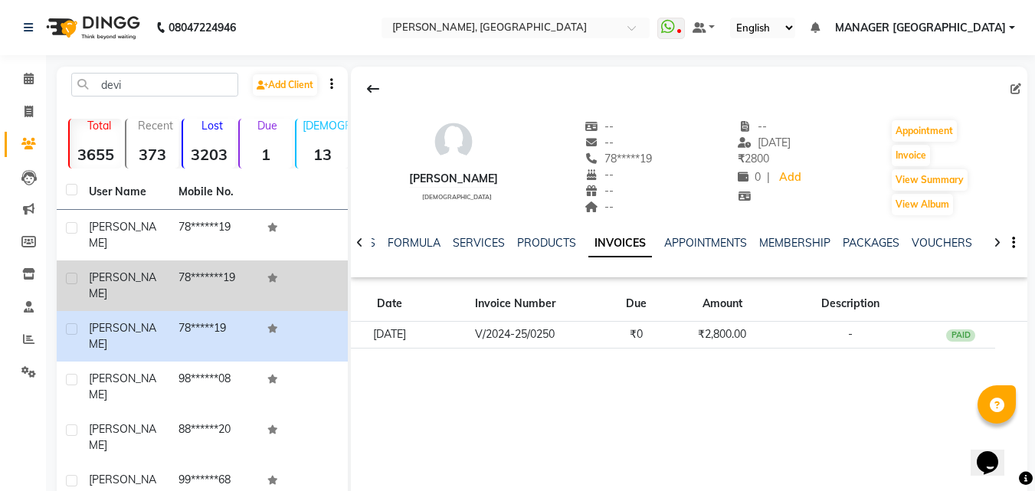
click at [235, 266] on td "78*******19" at bounding box center [214, 285] width 90 height 51
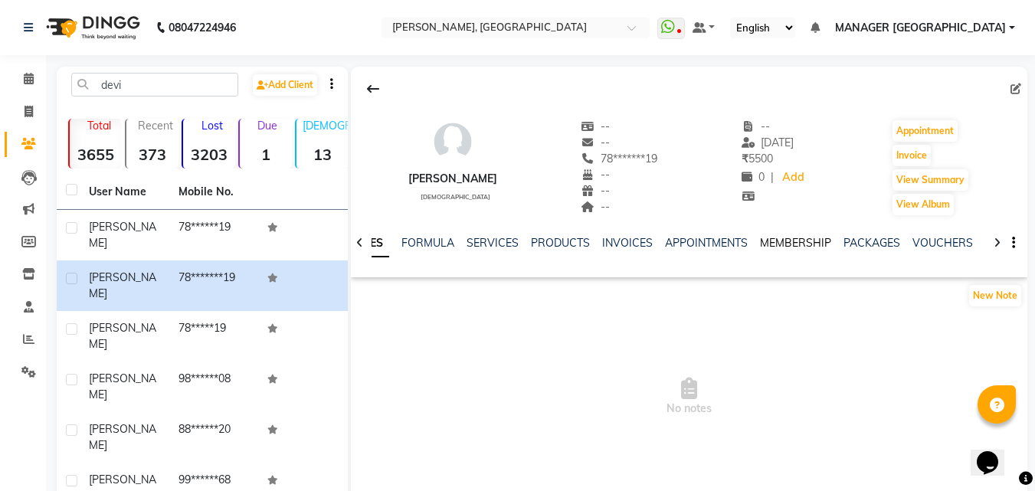
click at [787, 239] on link "MEMBERSHIP" at bounding box center [795, 243] width 71 height 14
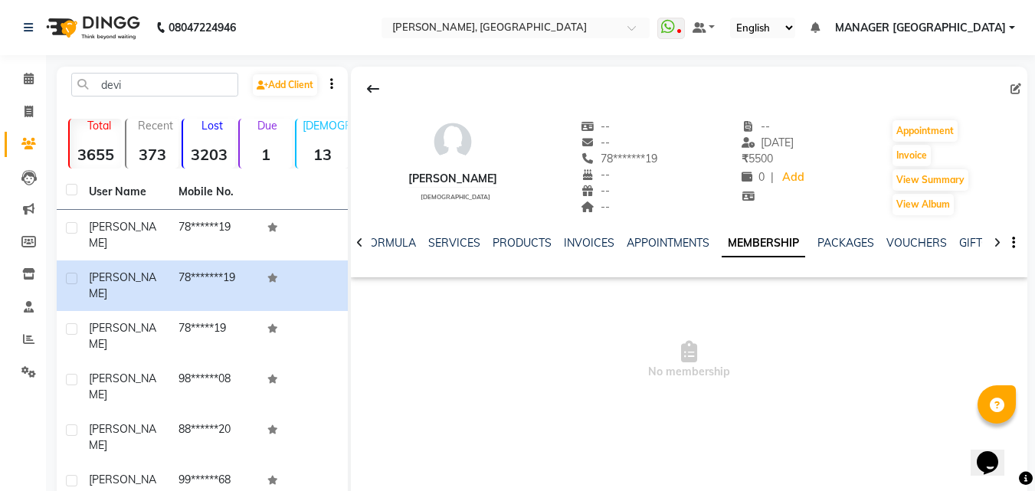
click at [832, 250] on div "PACKAGES" at bounding box center [845, 243] width 57 height 16
click at [836, 244] on link "PACKAGES" at bounding box center [845, 243] width 57 height 14
click at [902, 234] on div "NOTES FORMULA SERVICES PRODUCTS INVOICES APPOINTMENTS MEMBERSHIP PACKAGES VOUCH…" at bounding box center [689, 243] width 676 height 53
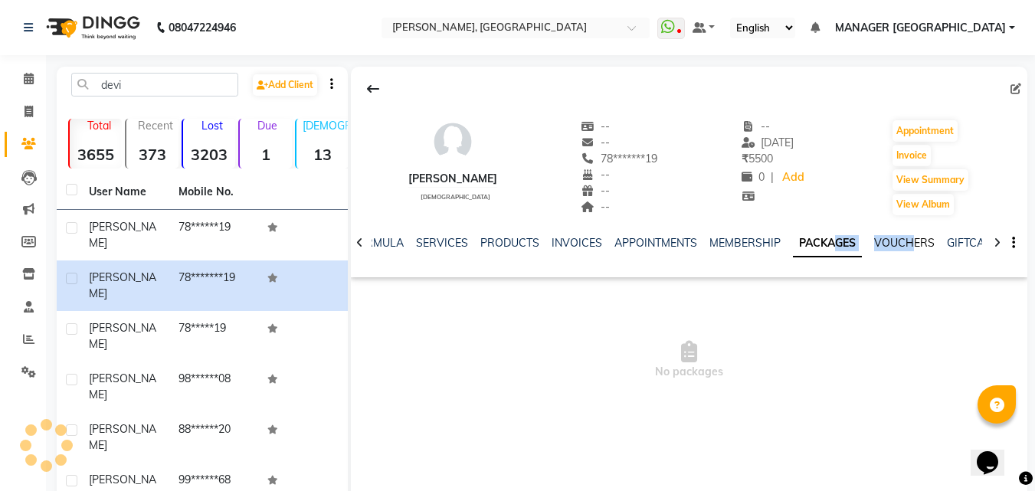
drag, startPoint x: 902, startPoint y: 234, endPoint x: 904, endPoint y: 242, distance: 8.0
click at [904, 242] on div "NOTES FORMULA SERVICES PRODUCTS INVOICES APPOINTMENTS MEMBERSHIP PACKAGES VOUCH…" at bounding box center [689, 243] width 676 height 53
click at [904, 242] on link "VOUCHERS" at bounding box center [904, 243] width 61 height 14
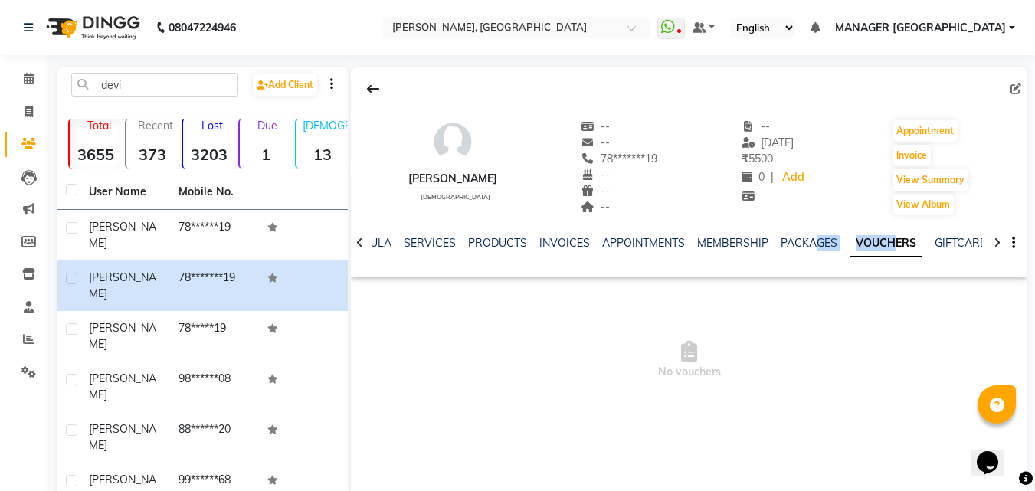
click at [904, 242] on link "VOUCHERS" at bounding box center [886, 244] width 73 height 28
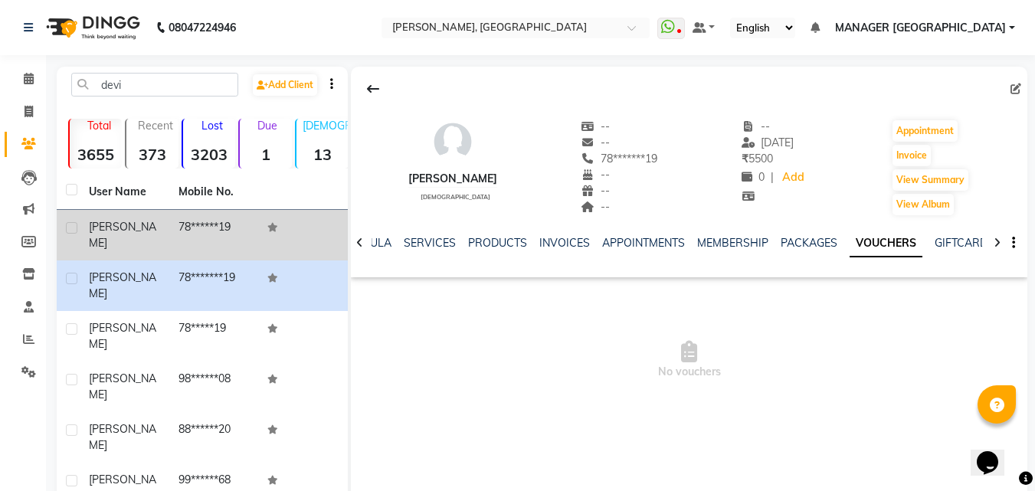
click at [198, 231] on td "78******19" at bounding box center [214, 235] width 90 height 51
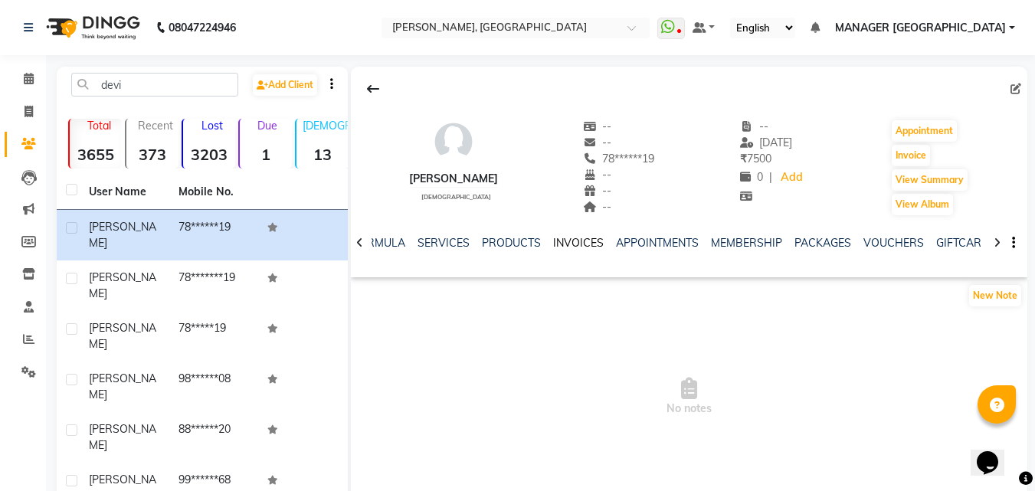
click at [553, 244] on link "INVOICES" at bounding box center [578, 243] width 51 height 14
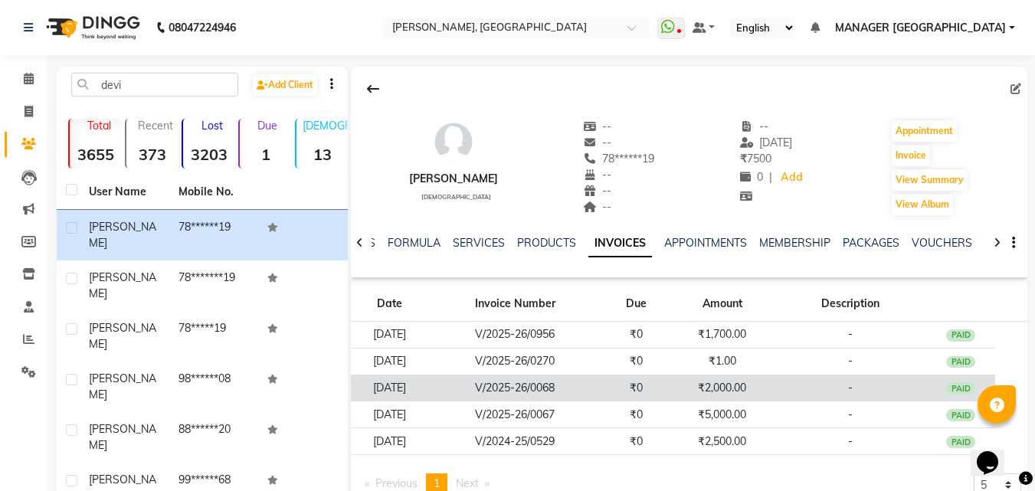
click at [727, 385] on td "₹2,000.00" at bounding box center [722, 388] width 103 height 27
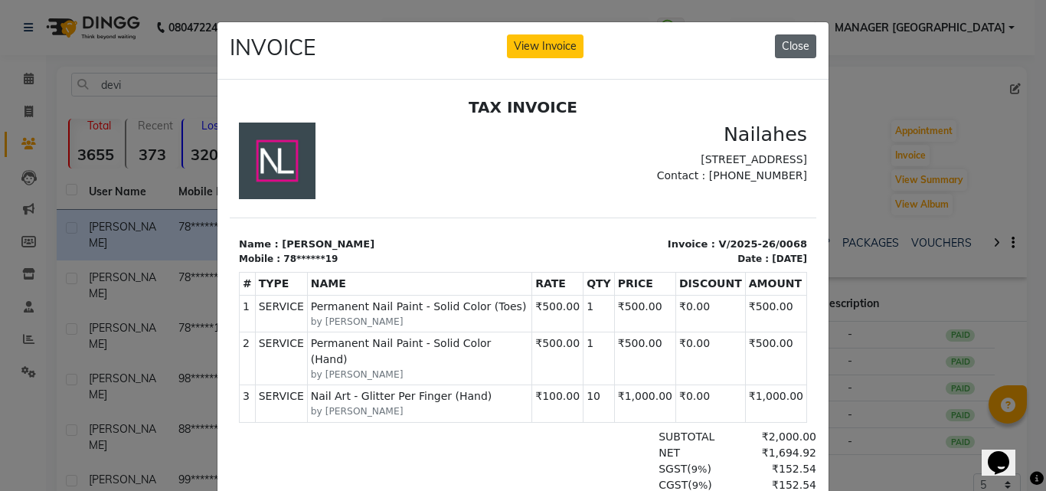
click at [790, 38] on button "Close" at bounding box center [795, 46] width 41 height 24
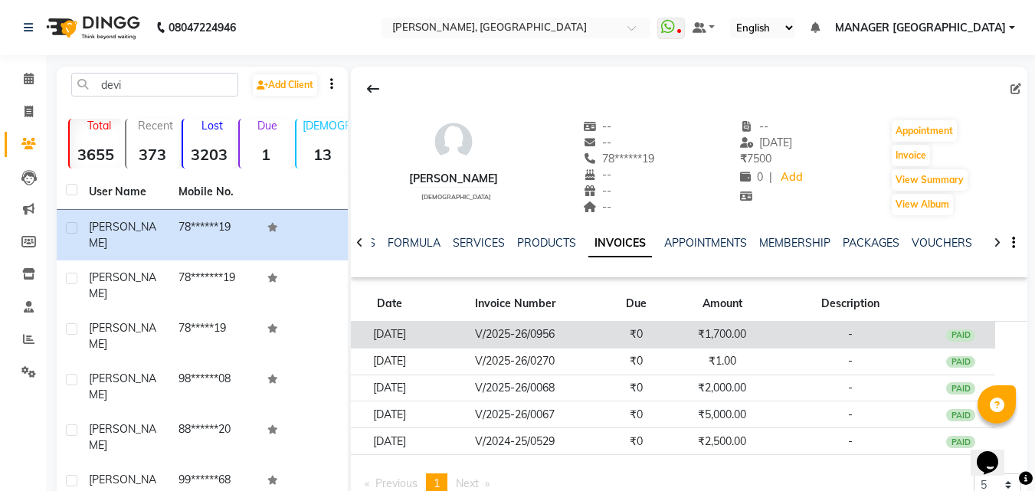
click at [737, 340] on td "₹1,700.00" at bounding box center [722, 335] width 103 height 27
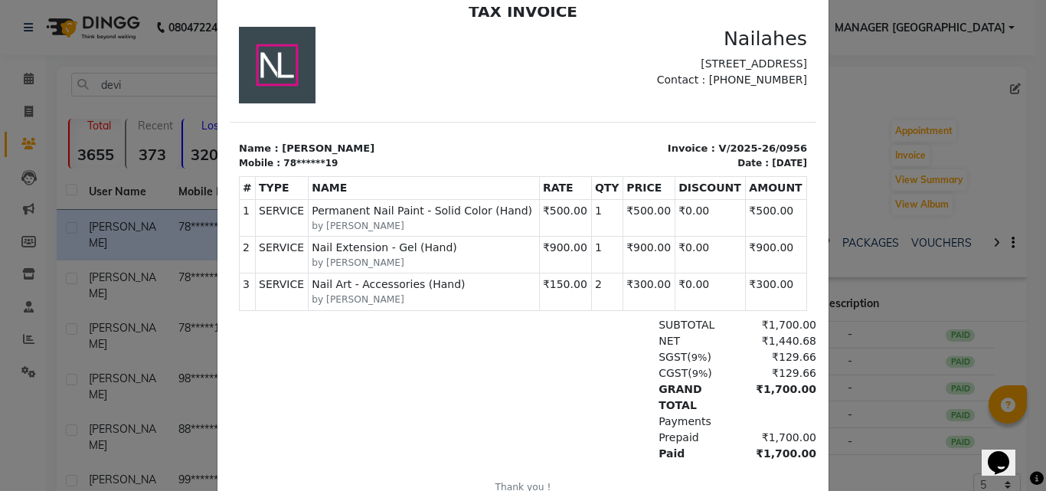
scroll to position [110, 0]
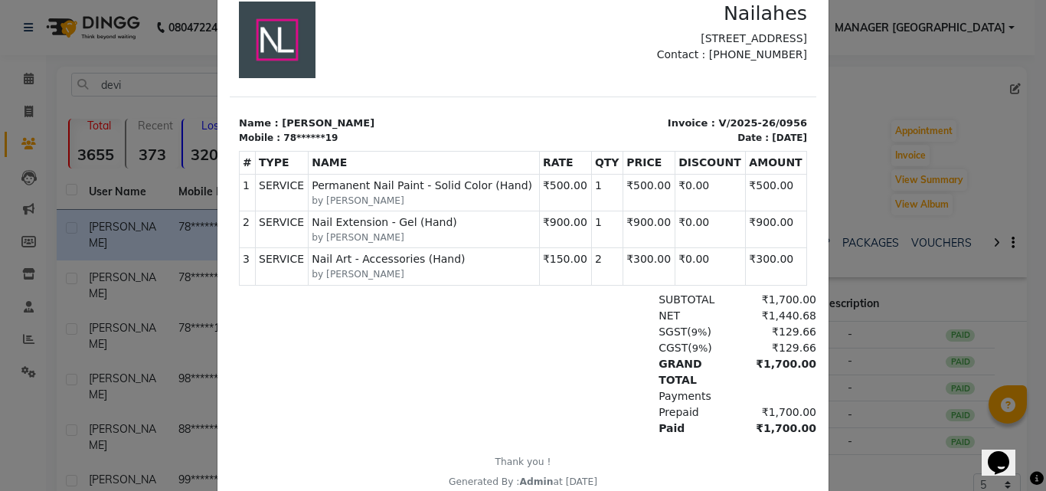
click at [622, 376] on div "GRAND TOTAL ₹1,700.00" at bounding box center [618, 372] width 398 height 32
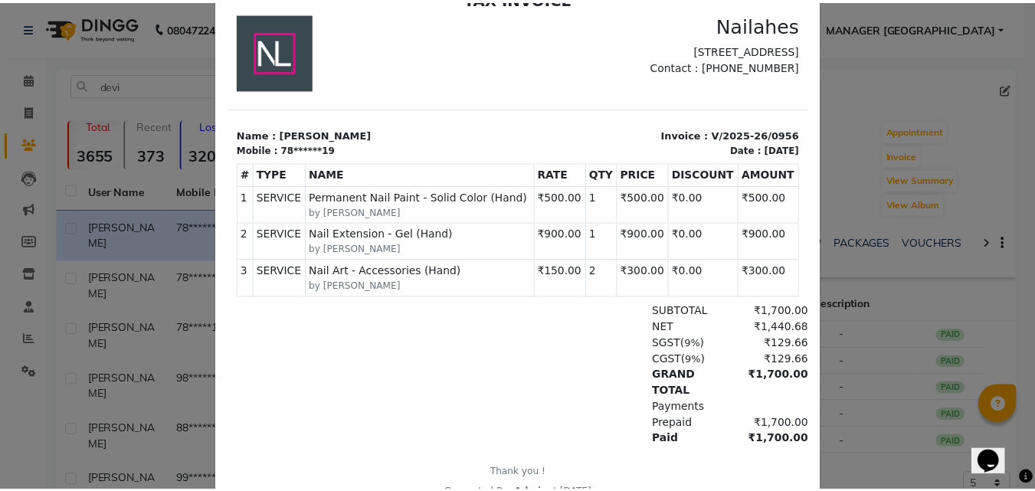
scroll to position [3, 0]
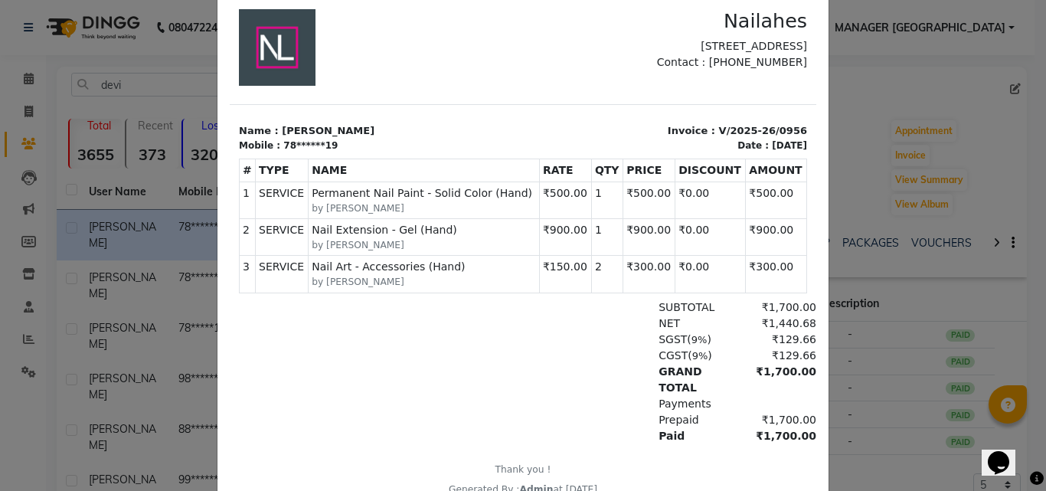
click at [925, 195] on ngb-modal-window "INVOICE View Invoice Close" at bounding box center [523, 245] width 1046 height 491
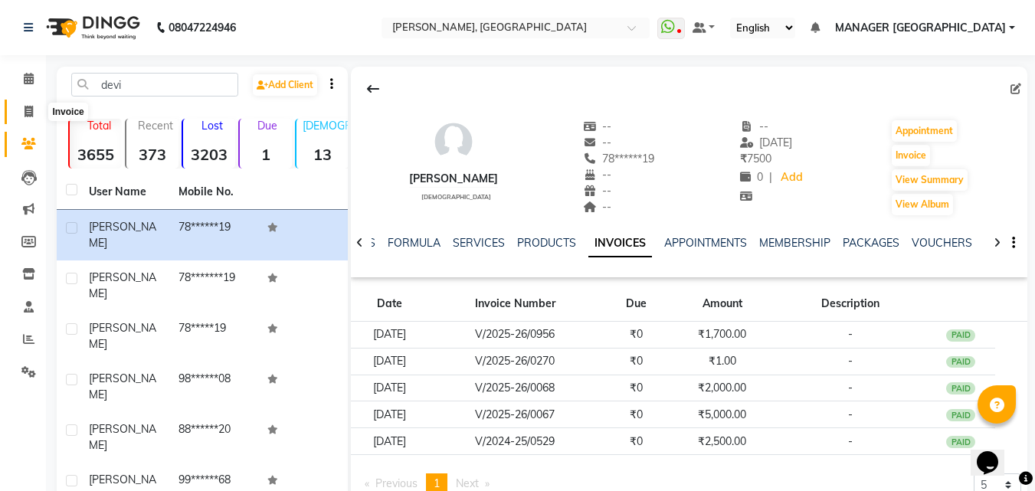
click at [27, 103] on span at bounding box center [28, 112] width 27 height 18
select select "service"
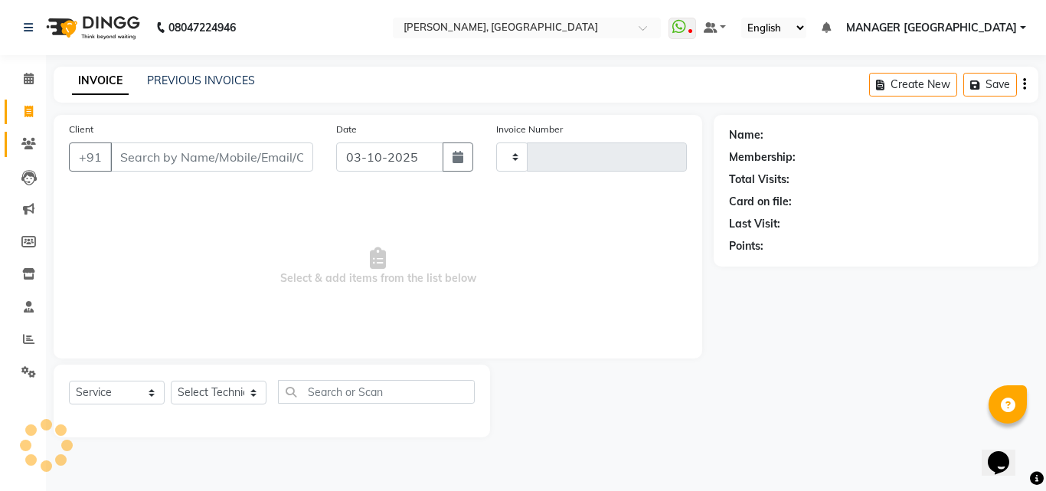
type input "1179"
select select "3755"
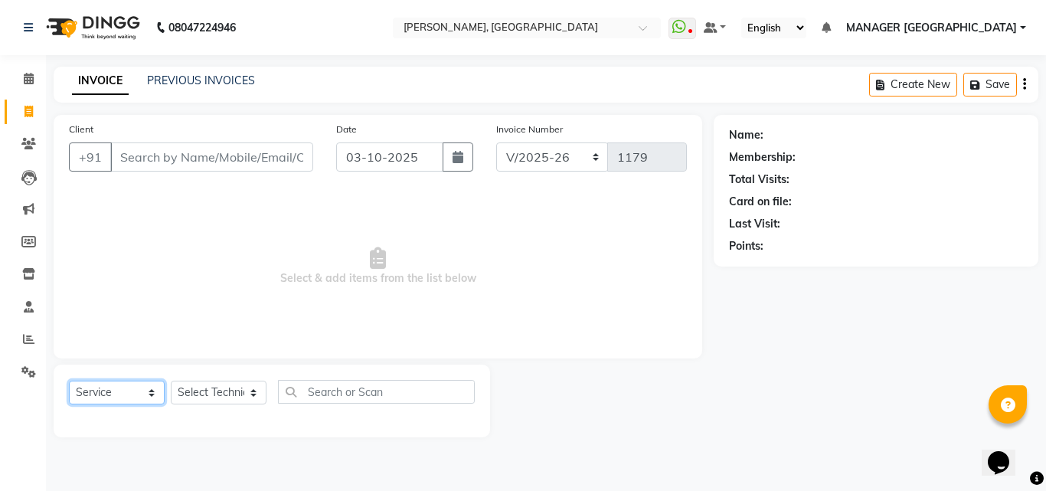
click at [133, 401] on select "Select Service Product Membership Package Voucher Prepaid Gift Card" at bounding box center [117, 393] width 96 height 24
select select "P"
click at [69, 381] on select "Select Service Product Membership Package Voucher Prepaid Gift Card" at bounding box center [117, 393] width 96 height 24
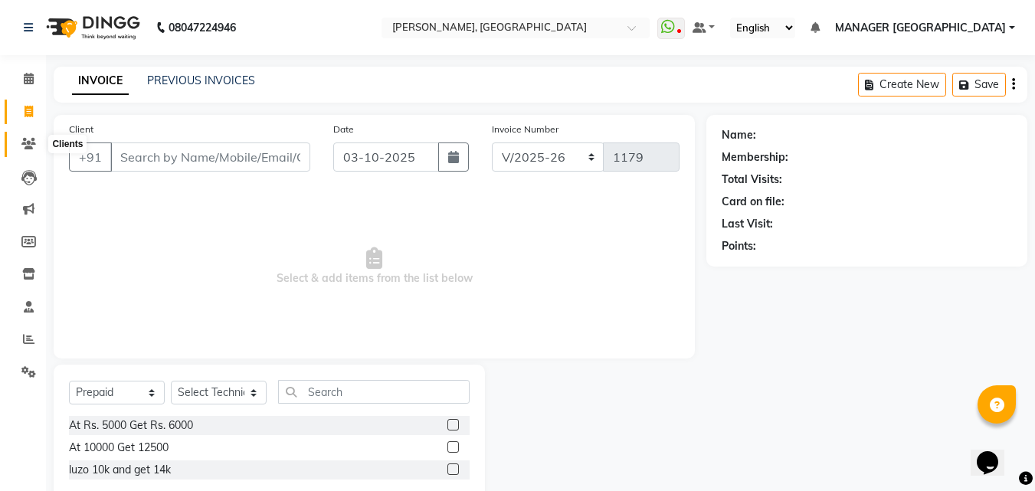
click at [27, 146] on icon at bounding box center [28, 143] width 15 height 11
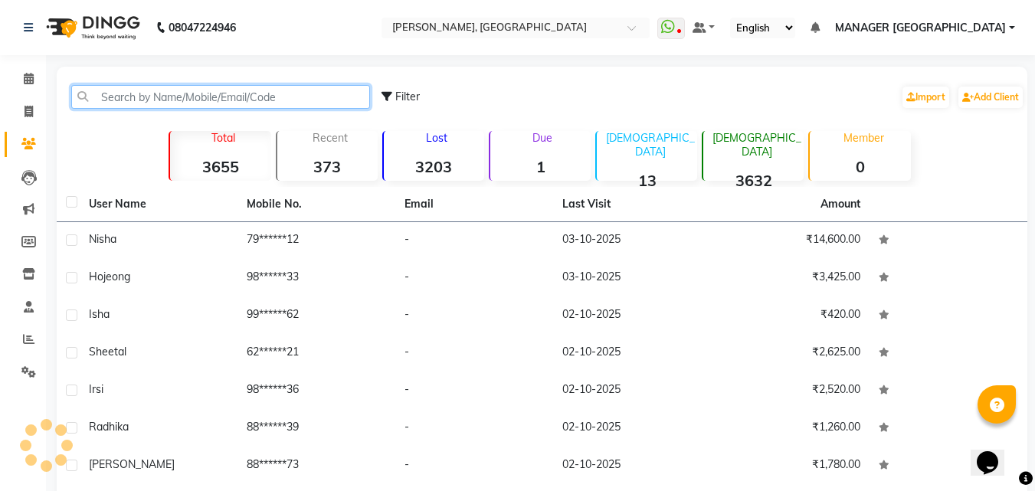
click at [115, 92] on input "text" at bounding box center [220, 97] width 299 height 24
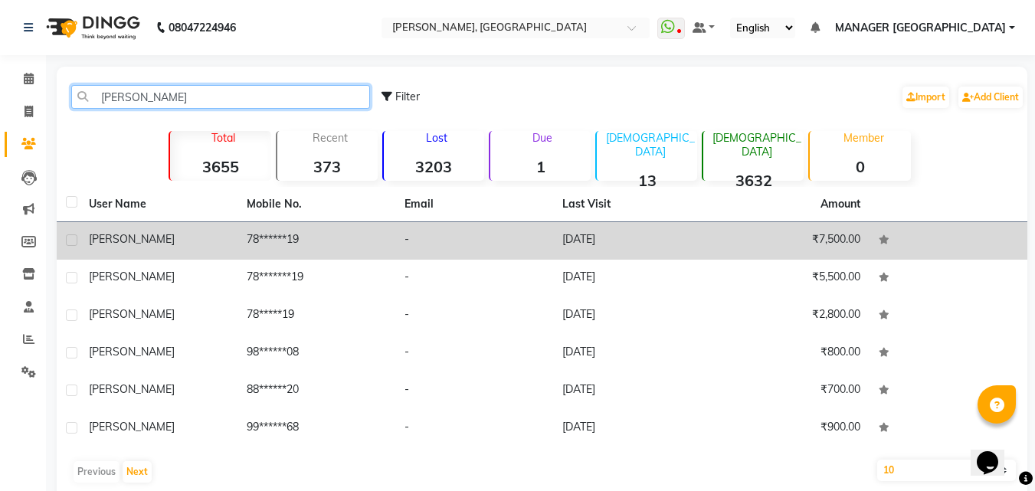
type input "[PERSON_NAME]"
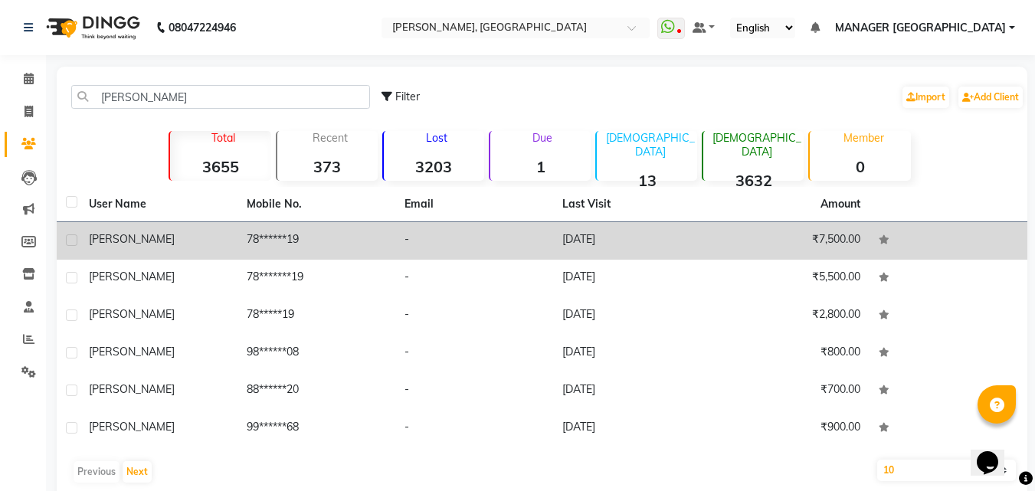
click at [350, 234] on td "78******19" at bounding box center [316, 241] width 158 height 38
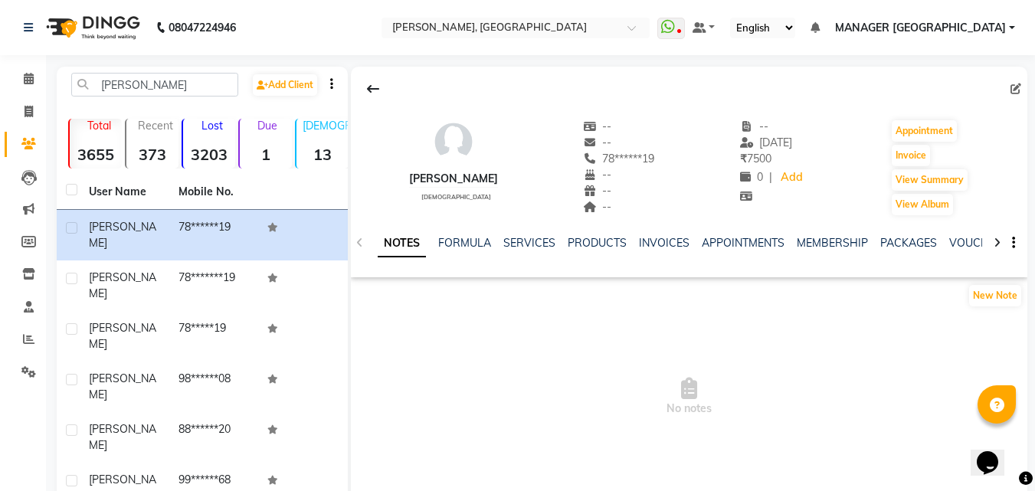
click at [654, 226] on div "NOTES FORMULA SERVICES PRODUCTS INVOICES APPOINTMENTS MEMBERSHIP PACKAGES VOUCH…" at bounding box center [689, 243] width 676 height 53
click at [654, 237] on link "INVOICES" at bounding box center [664, 243] width 51 height 14
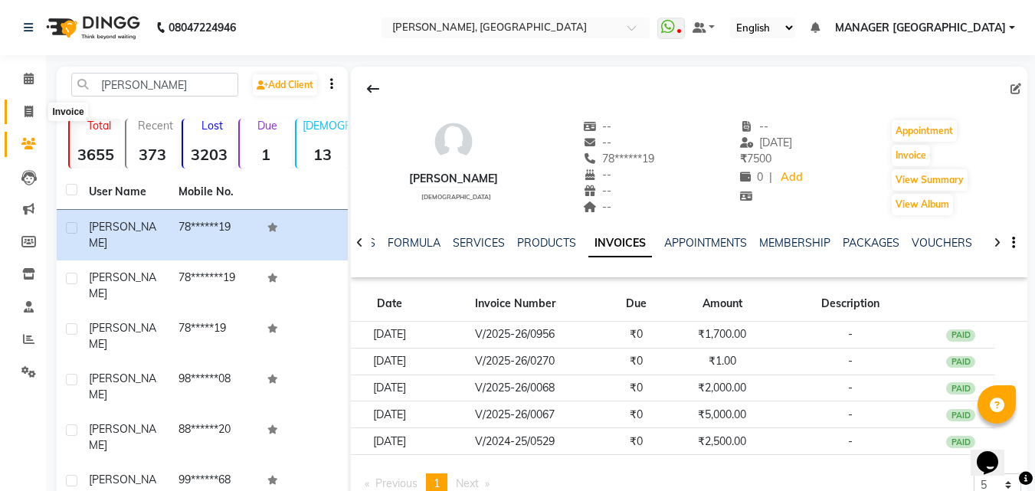
click at [31, 110] on icon at bounding box center [29, 111] width 8 height 11
select select "service"
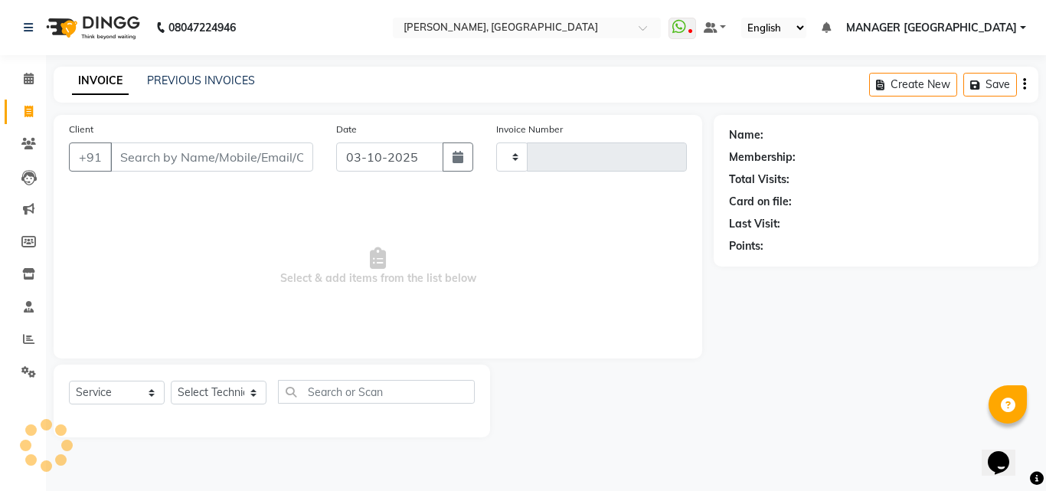
type input "1179"
select select "3755"
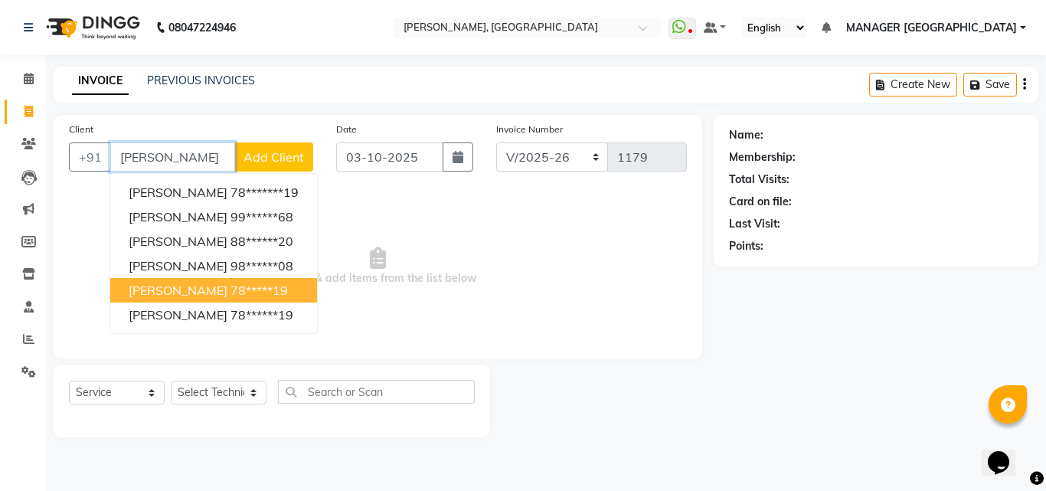
click at [231, 293] on ngb-highlight "78*****19" at bounding box center [259, 290] width 57 height 15
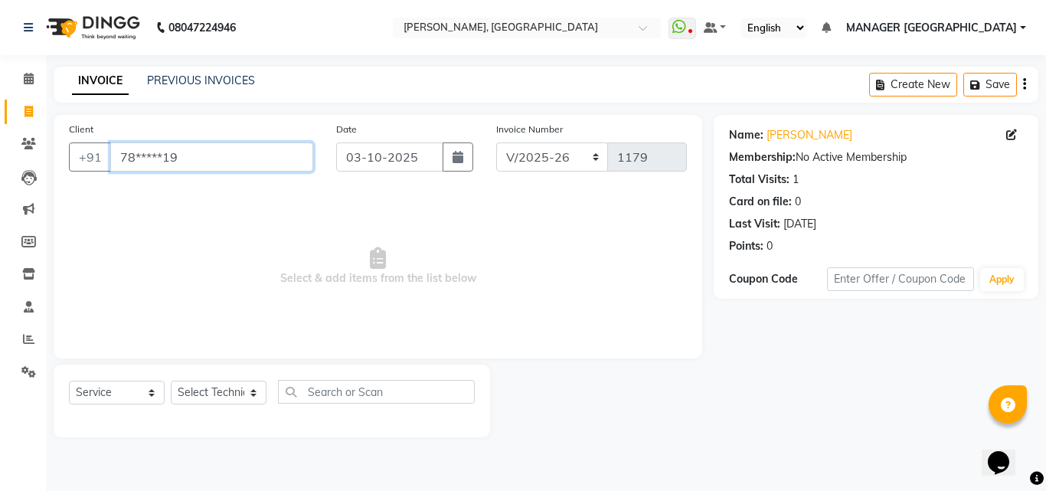
click at [221, 143] on input "78*****19" at bounding box center [211, 156] width 203 height 29
type input "7"
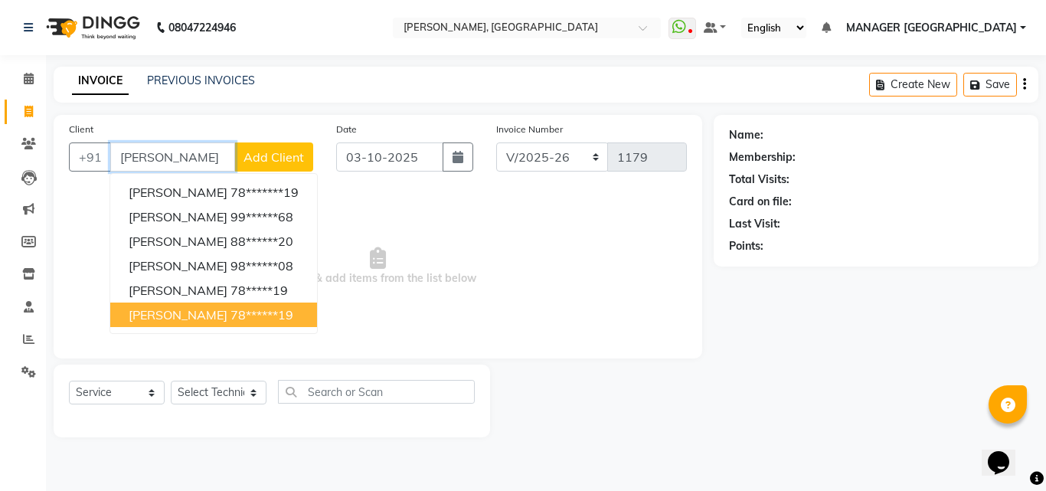
click at [231, 310] on ngb-highlight "78******19" at bounding box center [262, 314] width 63 height 15
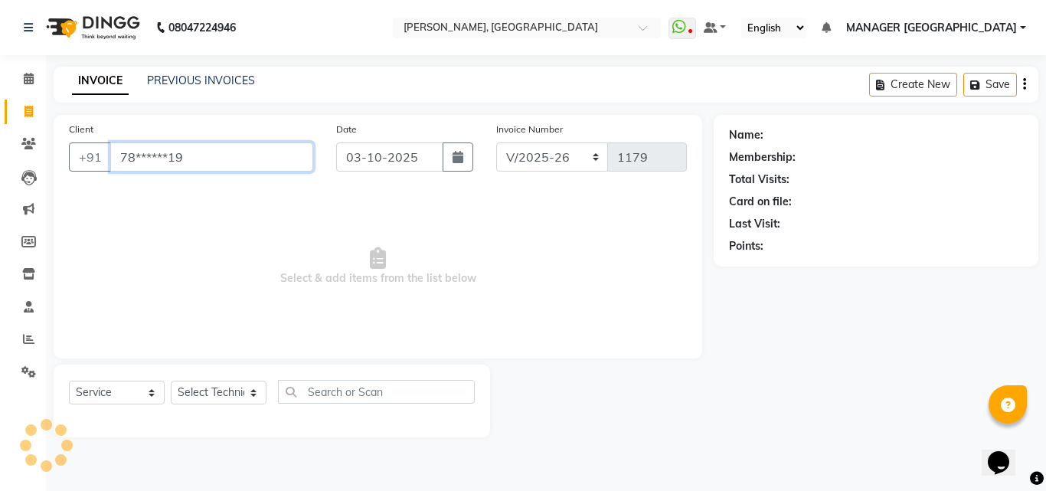
type input "78******19"
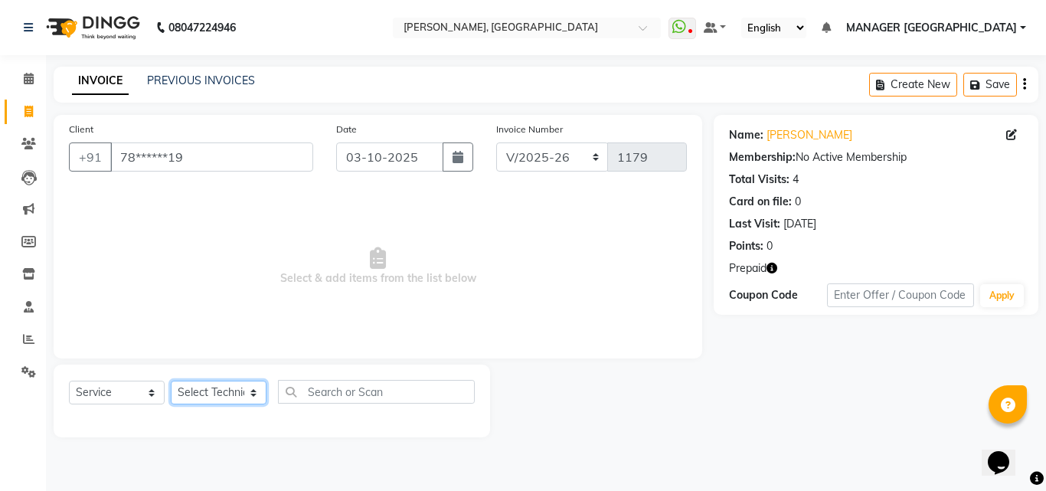
click at [234, 388] on select "Select Technician [PERSON_NAME] MANAGER GREEN [PERSON_NAME]" at bounding box center [219, 393] width 96 height 24
select select "60471"
click at [171, 381] on select "Select Technician [PERSON_NAME] MANAGER GREEN [PERSON_NAME]" at bounding box center [219, 393] width 96 height 24
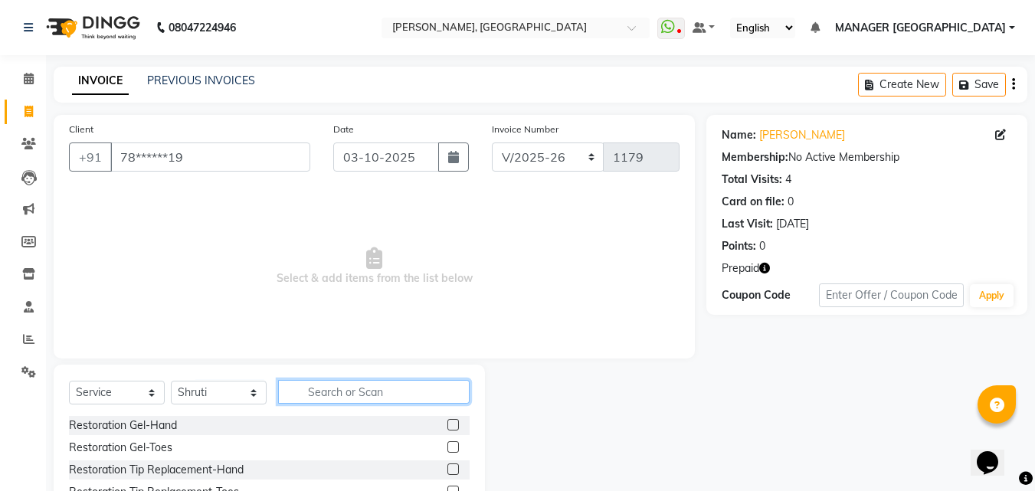
click at [349, 390] on input "text" at bounding box center [374, 392] width 192 height 24
type input "gel"
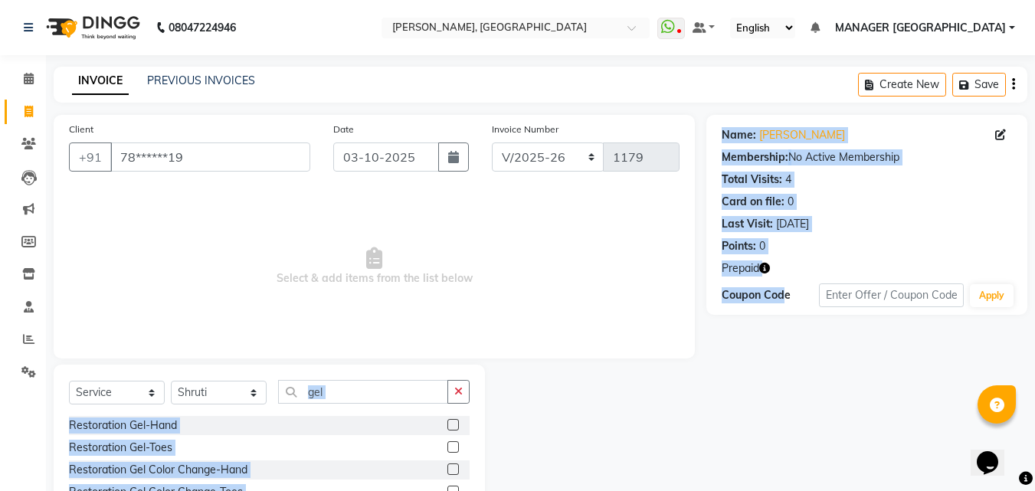
drag, startPoint x: 355, startPoint y: 375, endPoint x: 571, endPoint y: 341, distance: 219.5
click at [553, 345] on div "Client +91 78******19 Date [DATE] Invoice Number BTH/2025-26 RED/2025-26 V/2025…" at bounding box center [374, 353] width 664 height 476
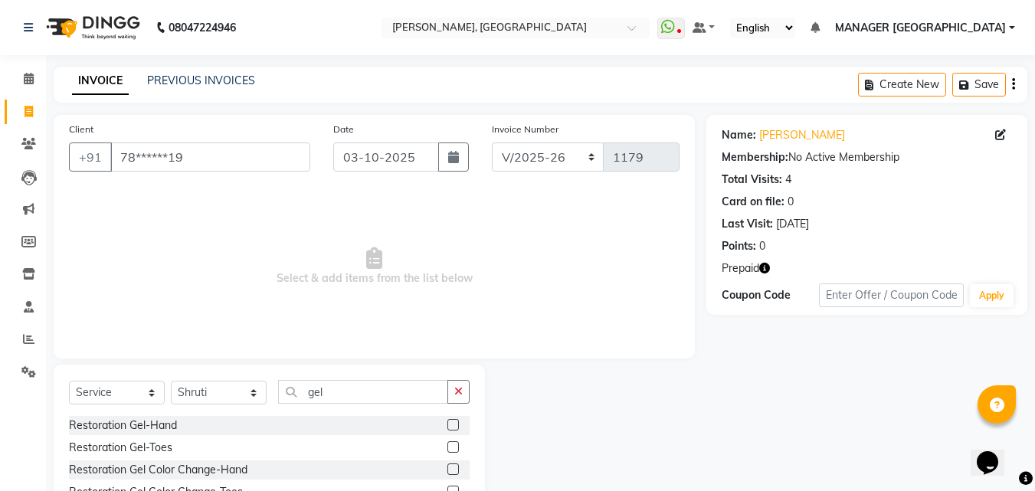
click at [447, 260] on span "Select & add items from the list below" at bounding box center [374, 266] width 611 height 153
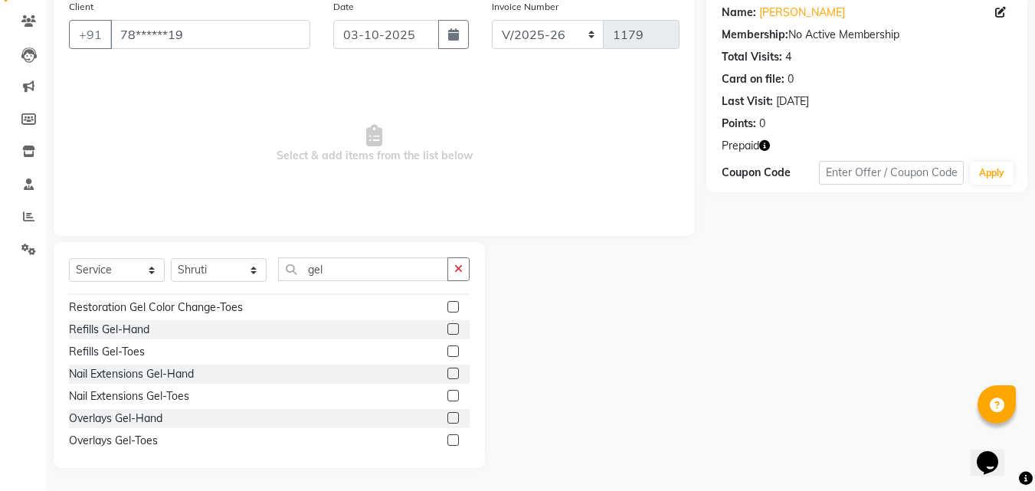
scroll to position [69, 0]
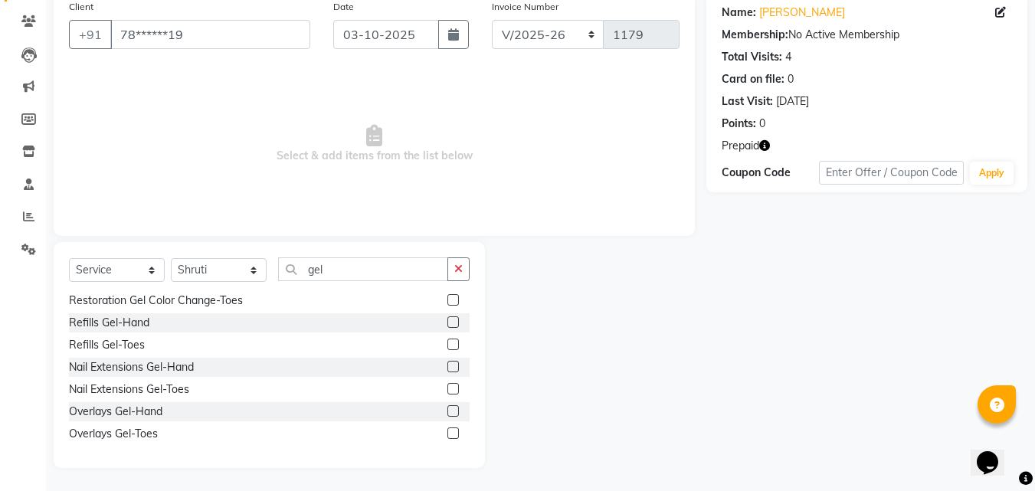
click at [447, 408] on label at bounding box center [452, 410] width 11 height 11
click at [447, 408] on input "checkbox" at bounding box center [452, 412] width 10 height 10
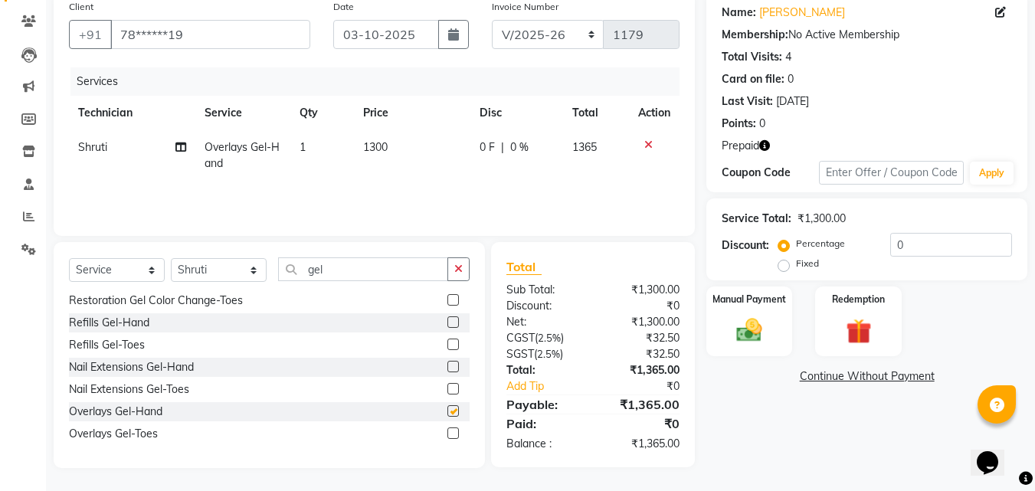
checkbox input "false"
click at [374, 151] on span "1300" at bounding box center [375, 147] width 25 height 14
select select "60471"
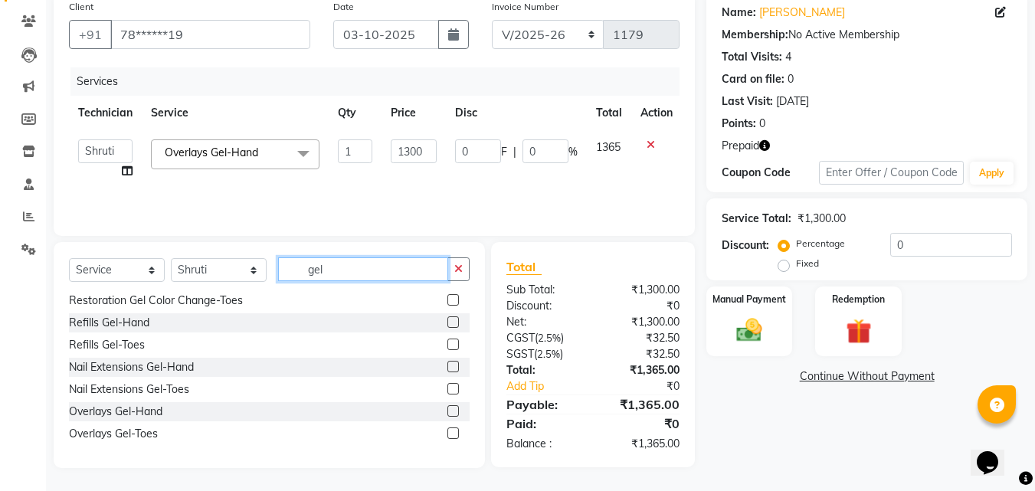
click at [324, 267] on input "gel" at bounding box center [363, 269] width 170 height 24
type input "g"
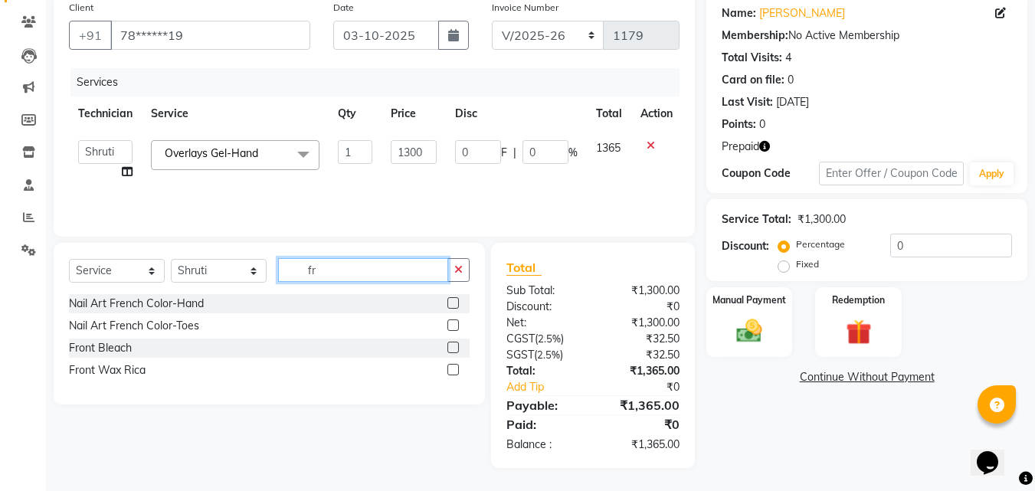
scroll to position [122, 0]
type input "fr"
click at [455, 305] on label at bounding box center [452, 302] width 11 height 11
click at [455, 305] on input "checkbox" at bounding box center [452, 304] width 10 height 10
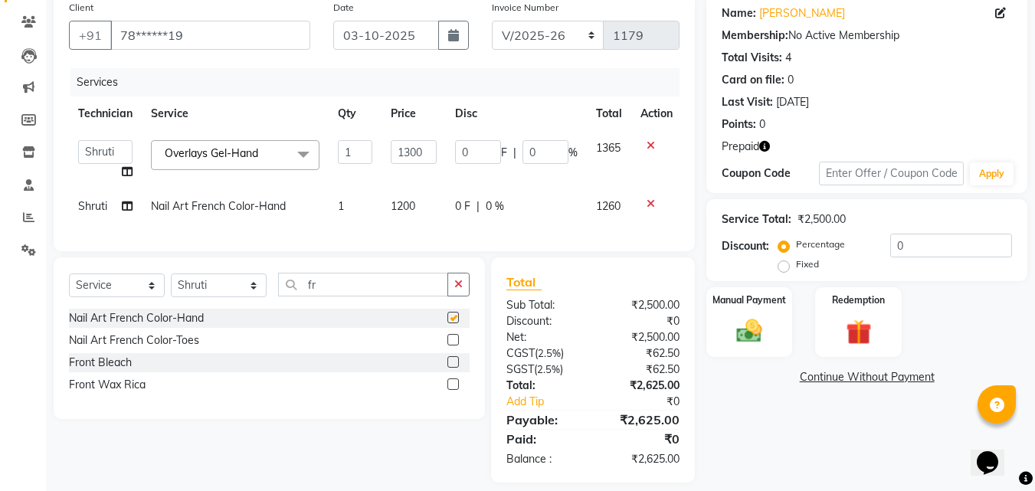
checkbox input "false"
click at [871, 309] on div "Redemption" at bounding box center [859, 322] width 90 height 73
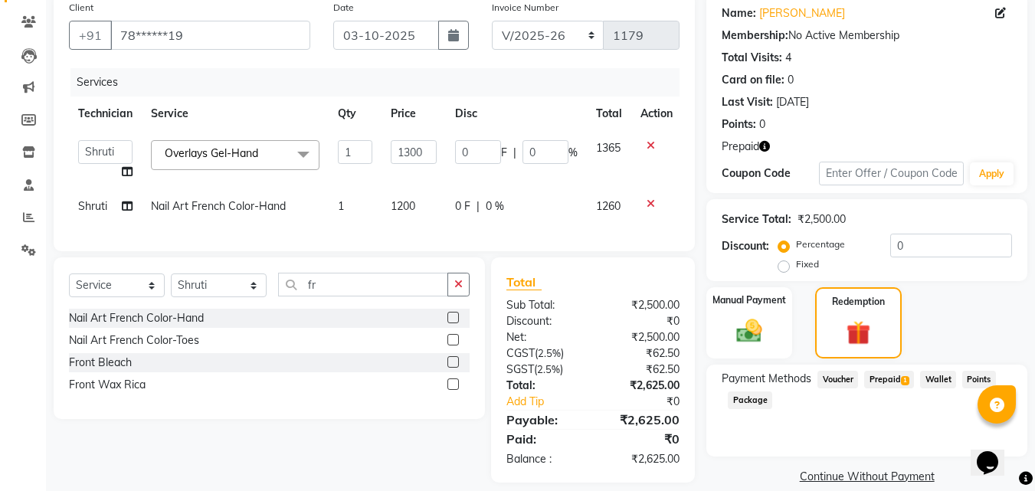
click at [896, 385] on span "Prepaid 1" at bounding box center [889, 380] width 50 height 18
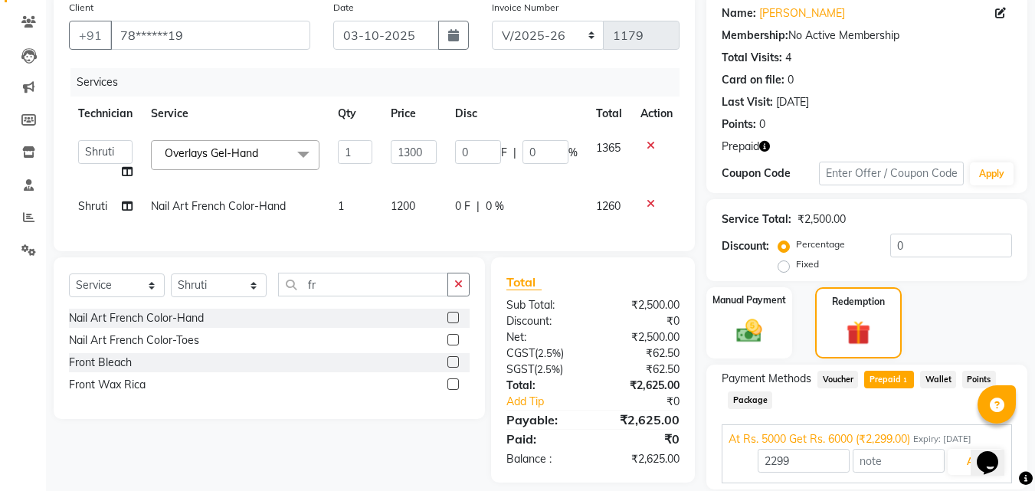
scroll to position [175, 0]
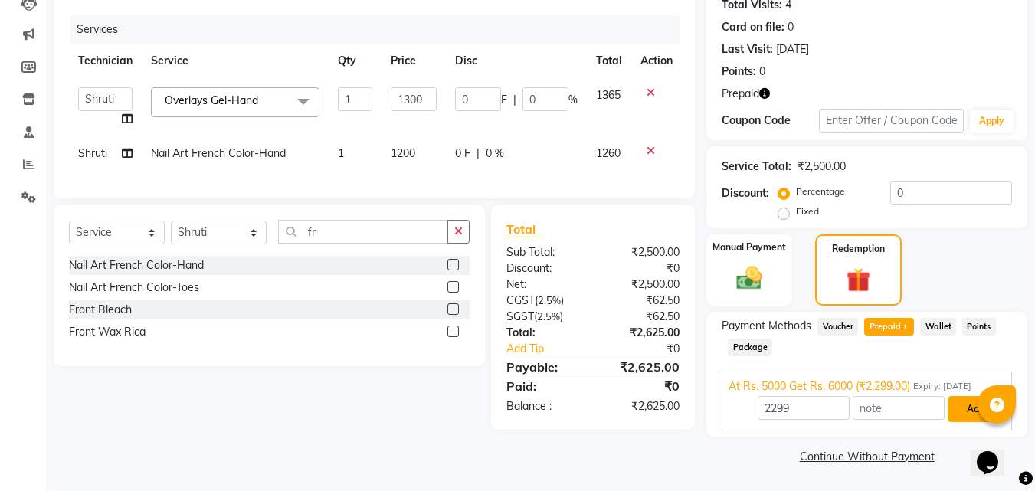
click at [967, 410] on button "Add" at bounding box center [976, 409] width 56 height 26
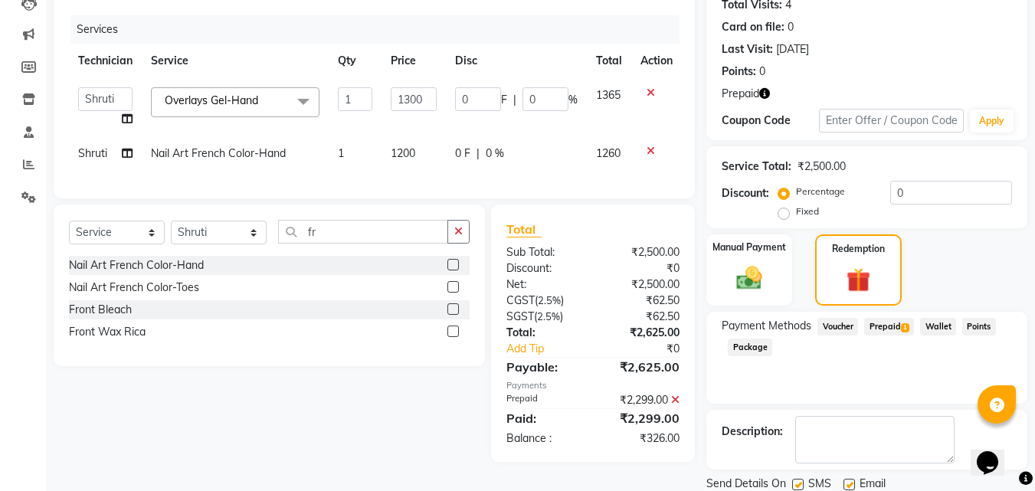
scroll to position [228, 0]
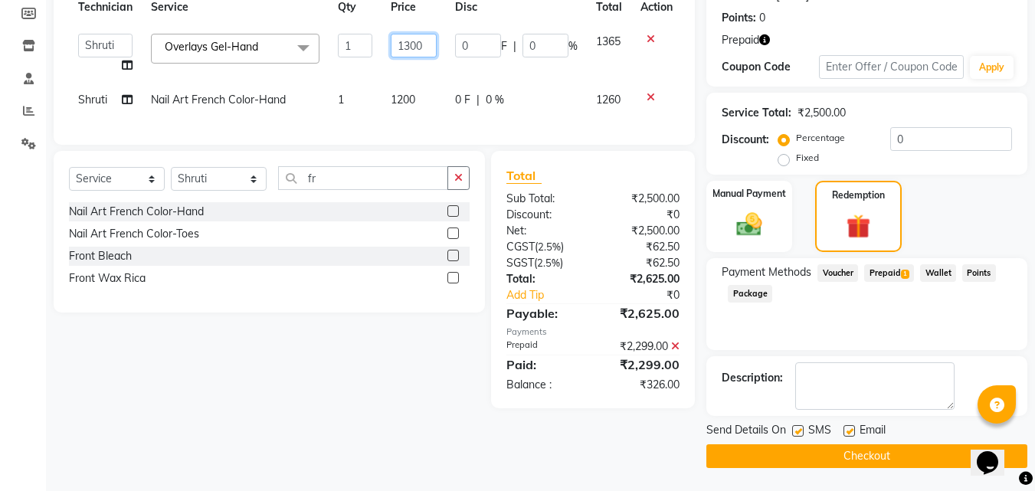
click at [412, 39] on input "1300" at bounding box center [414, 46] width 46 height 24
type input "1200"
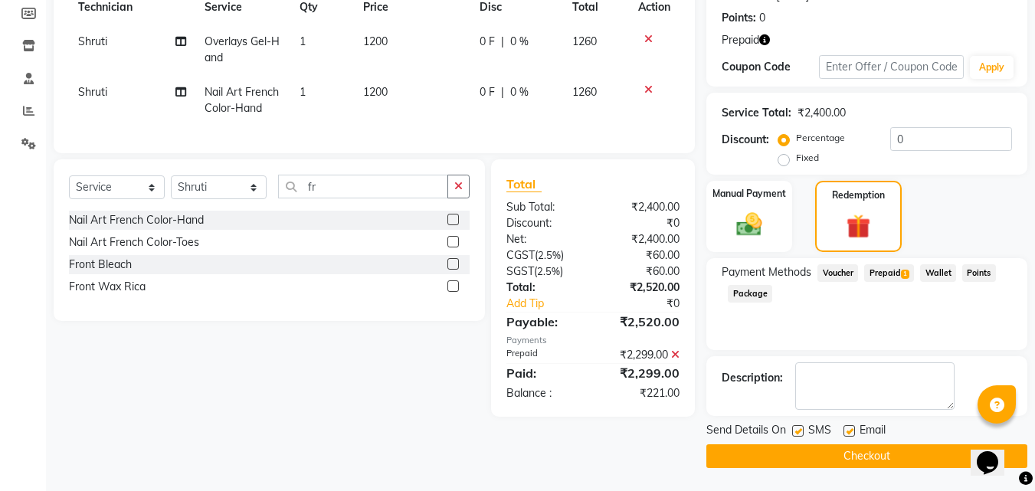
click at [673, 350] on div "Total Sub Total: ₹2,400.00 Discount: ₹0 Net: ₹2,400.00 CGST ( 2.5% ) ₹60.00 SGS…" at bounding box center [592, 288] width 173 height 227
click at [674, 360] on icon at bounding box center [675, 354] width 8 height 11
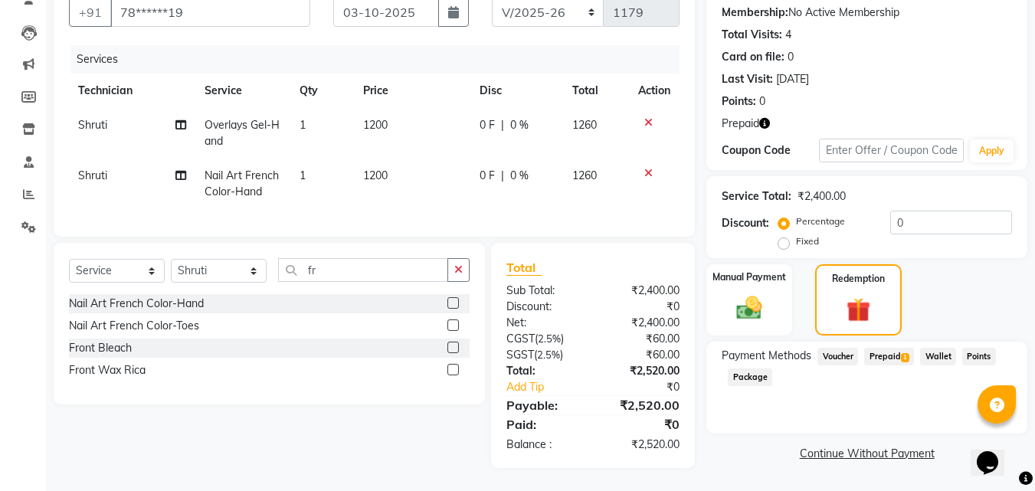
click at [892, 348] on span "Prepaid 1" at bounding box center [889, 357] width 50 height 18
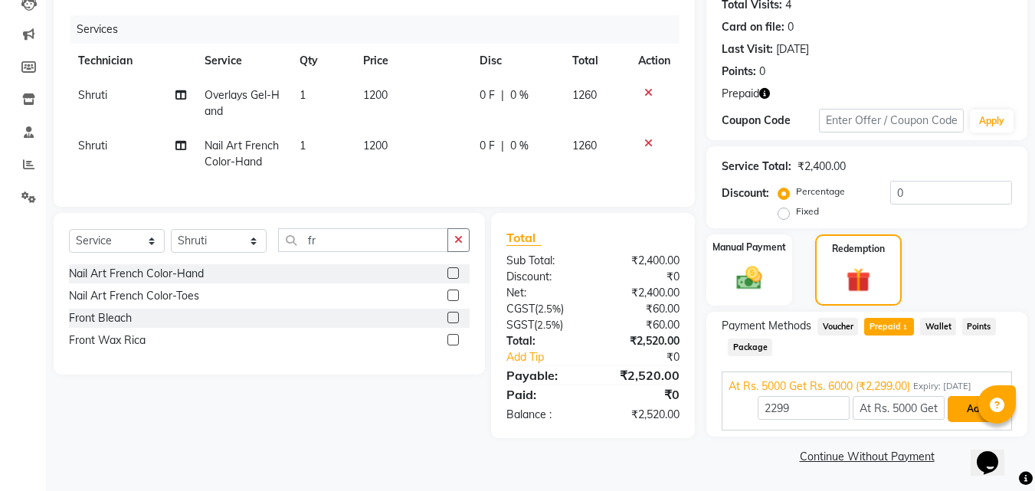
click at [970, 411] on button "Add" at bounding box center [976, 409] width 56 height 26
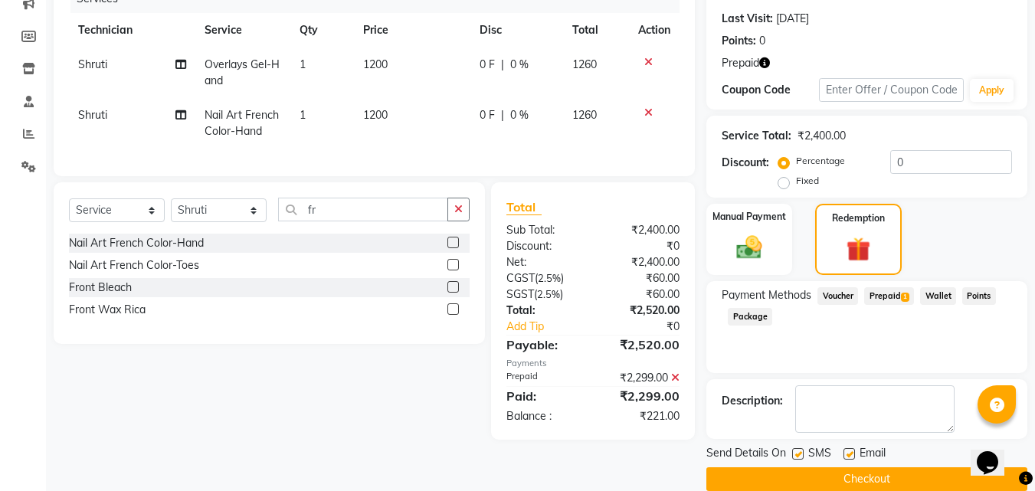
scroll to position [228, 0]
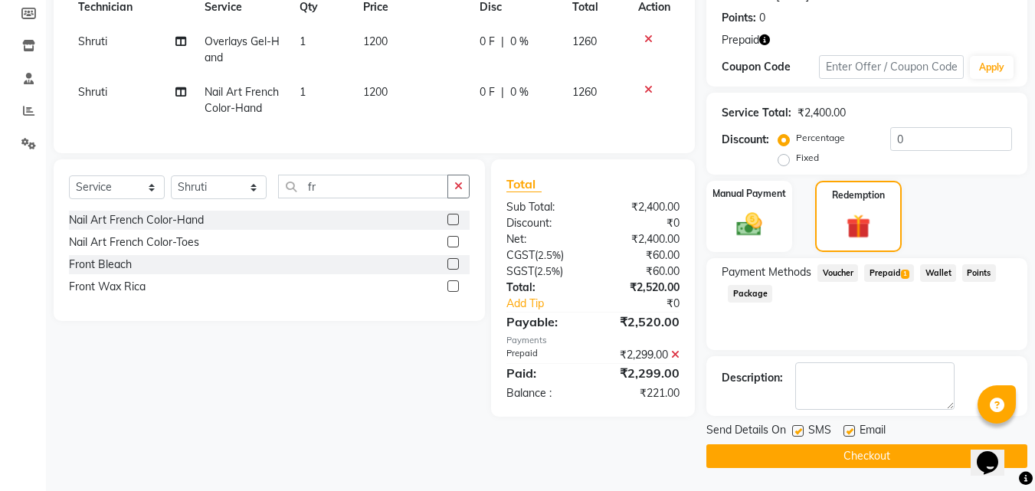
click at [846, 273] on span "Voucher" at bounding box center [837, 273] width 41 height 18
click at [748, 208] on div "Manual Payment" at bounding box center [750, 216] width 90 height 74
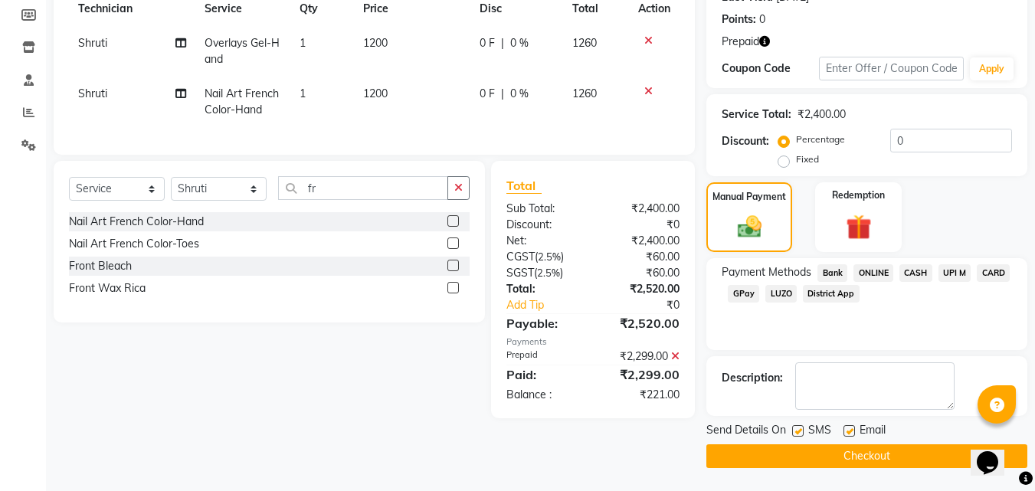
click at [859, 271] on span "ONLINE" at bounding box center [873, 273] width 40 height 18
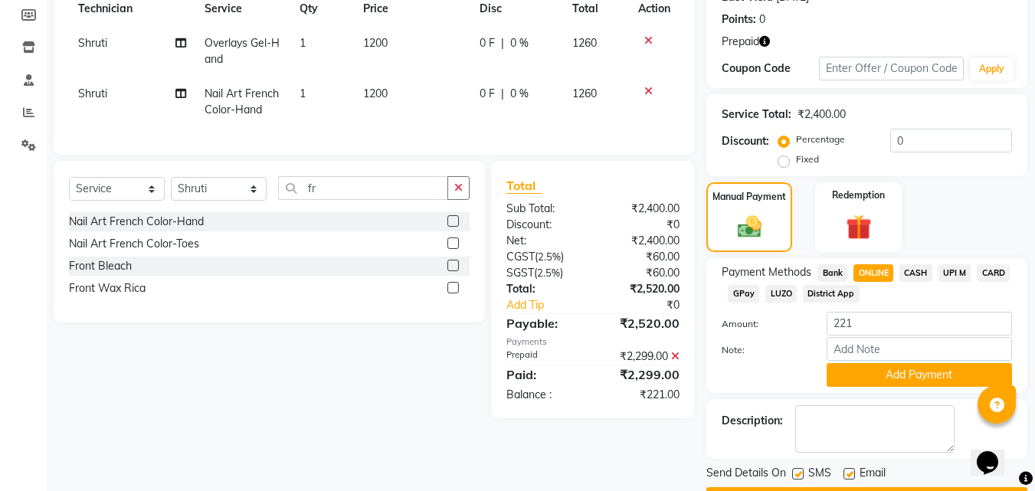
scroll to position [228, 0]
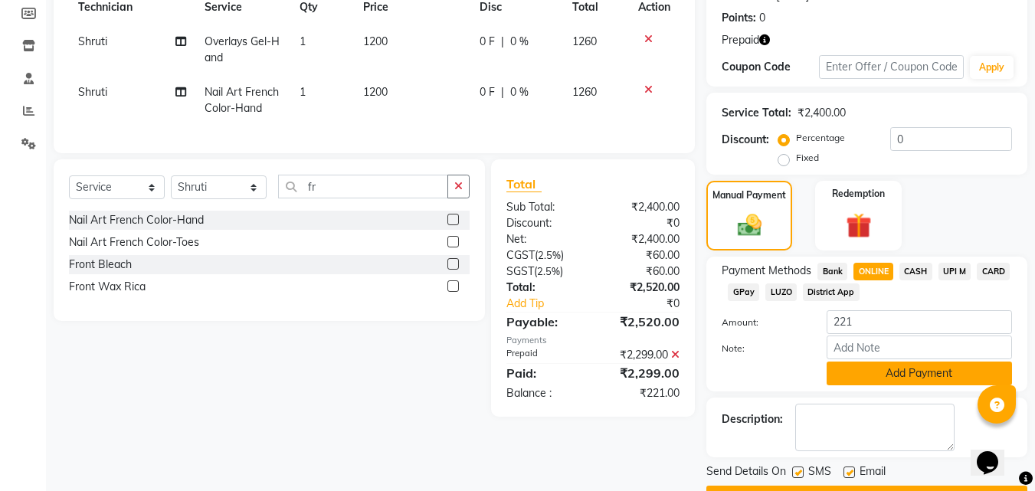
click at [899, 373] on button "Add Payment" at bounding box center [919, 374] width 185 height 24
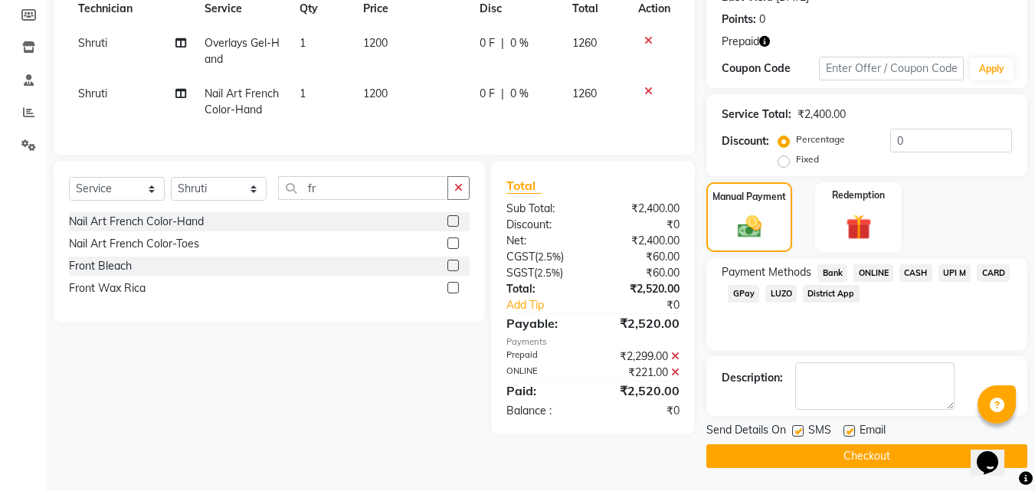
scroll to position [227, 0]
click at [774, 456] on button "Checkout" at bounding box center [866, 456] width 321 height 24
